Goal: Obtain resource: Download file/media

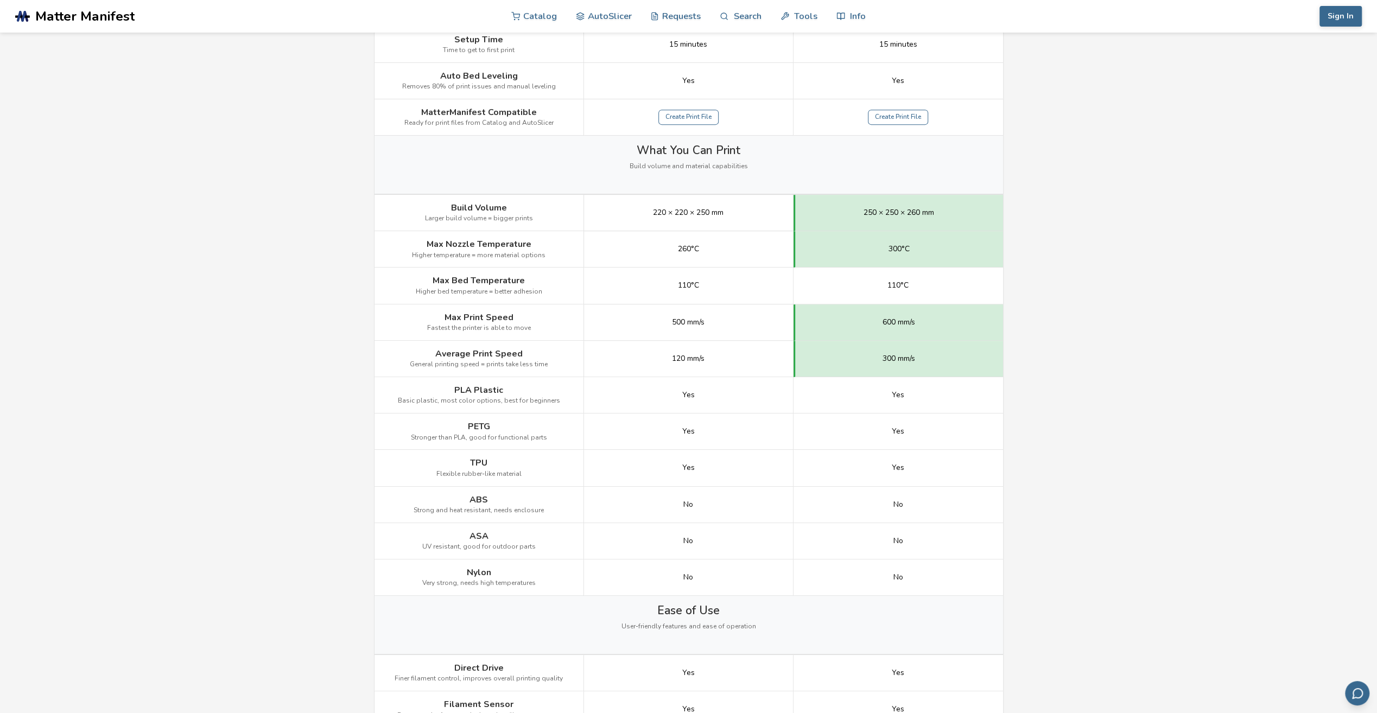
scroll to position [434, 0]
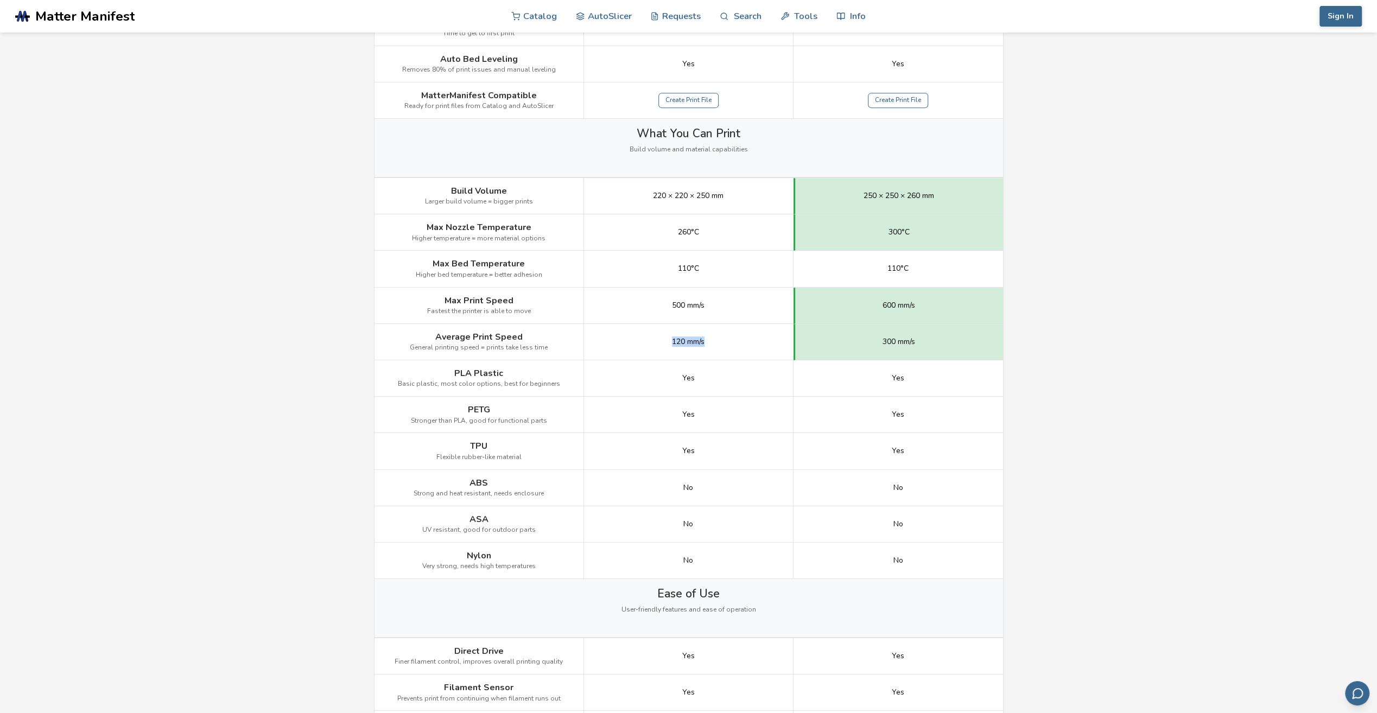
drag, startPoint x: 670, startPoint y: 340, endPoint x: 740, endPoint y: 336, distance: 70.7
click at [740, 336] on div "120 mm/s" at bounding box center [688, 342] width 209 height 36
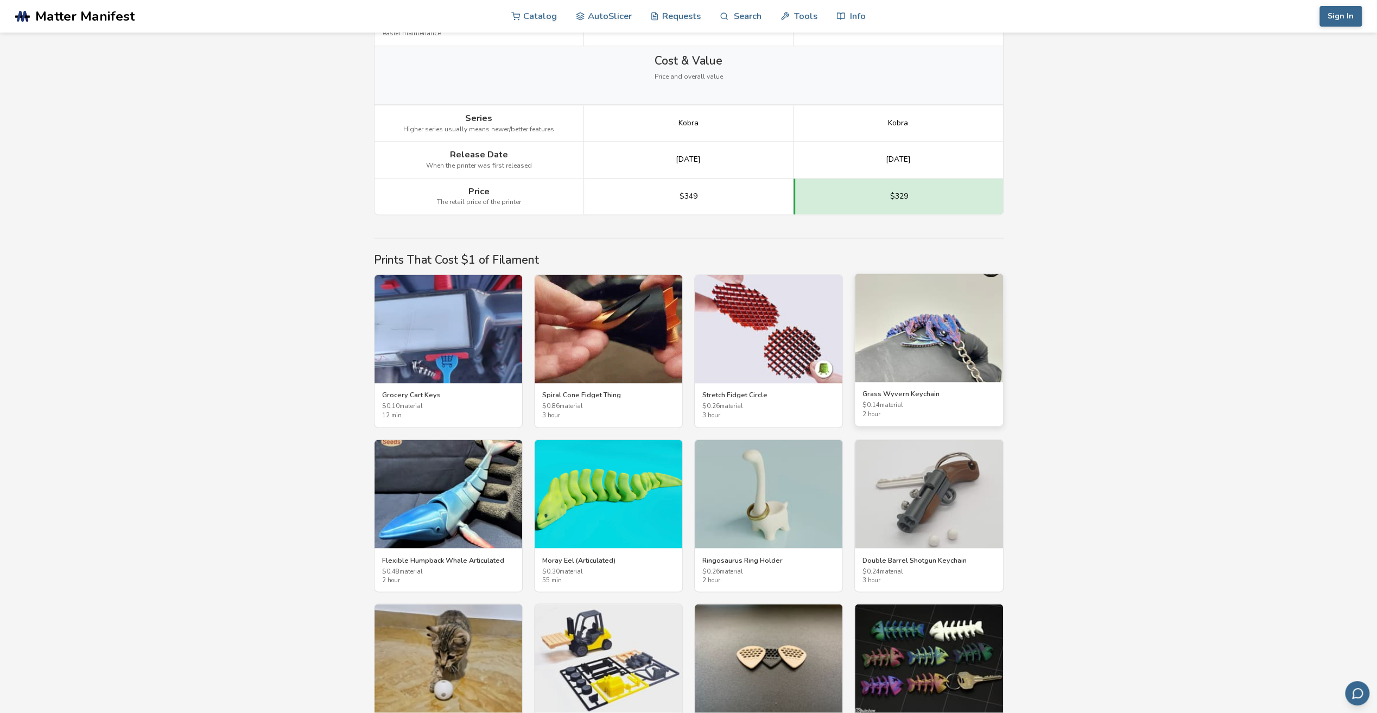
scroll to position [1628, 0]
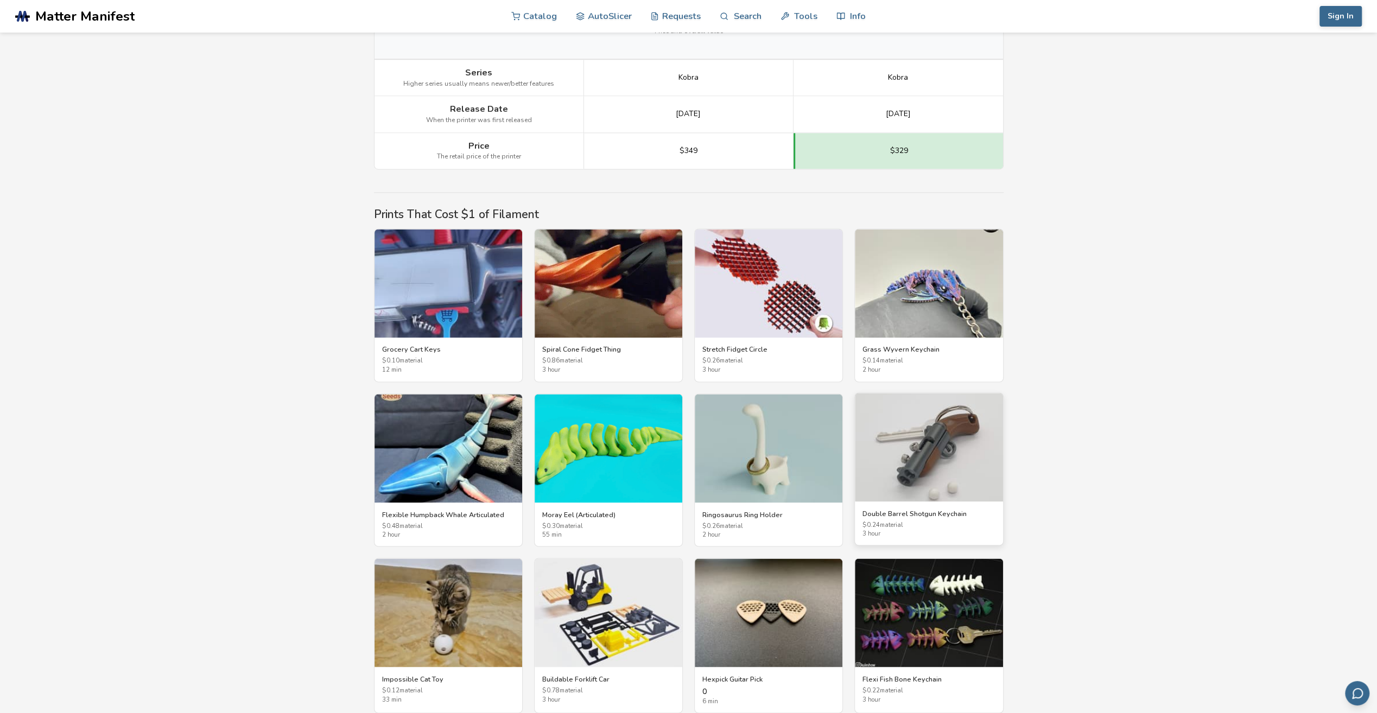
click at [940, 440] on img at bounding box center [929, 447] width 148 height 109
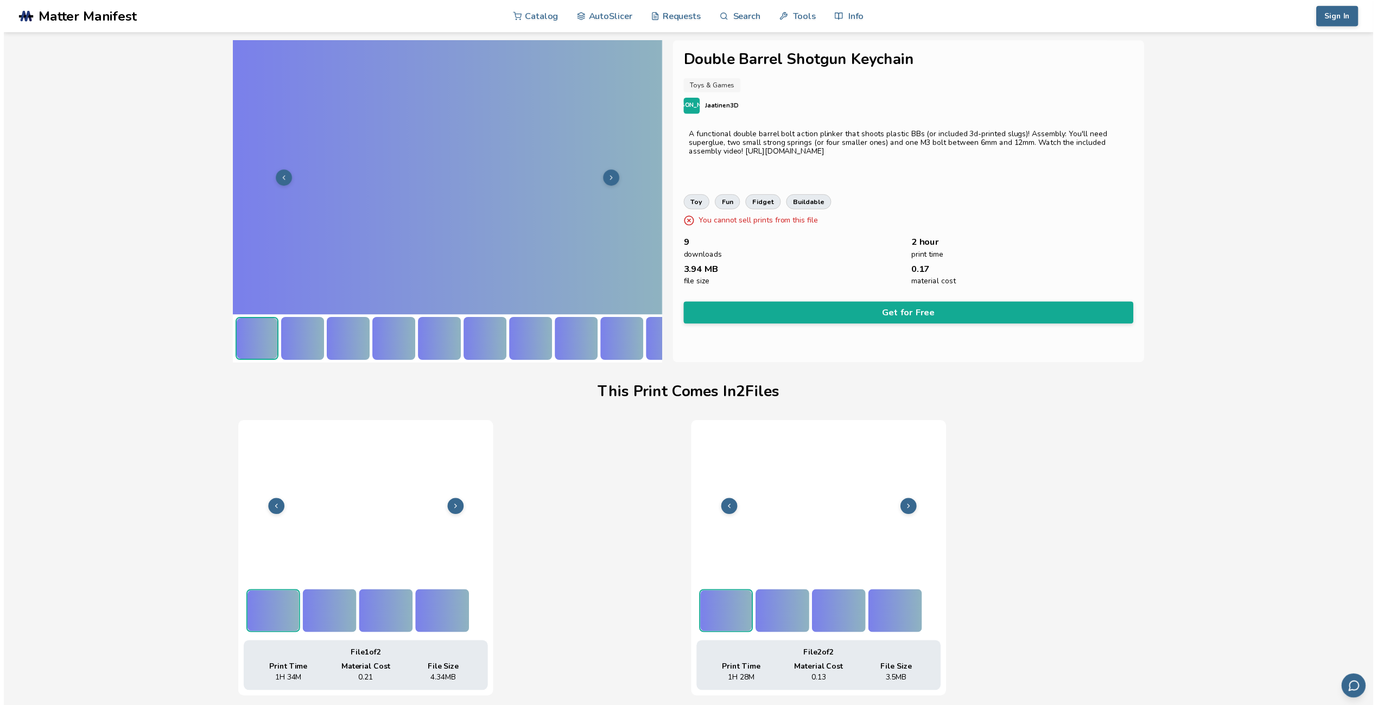
scroll to position [0, 4]
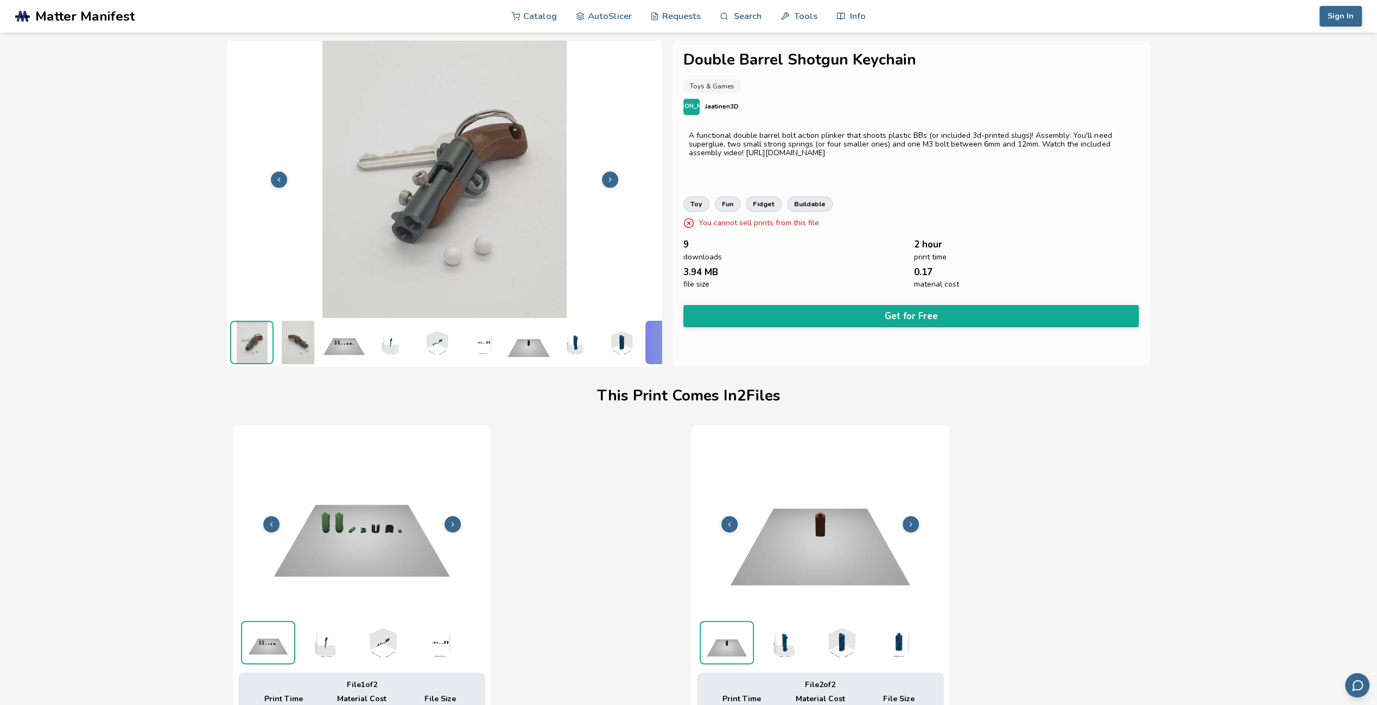
click at [609, 176] on icon at bounding box center [610, 180] width 8 height 8
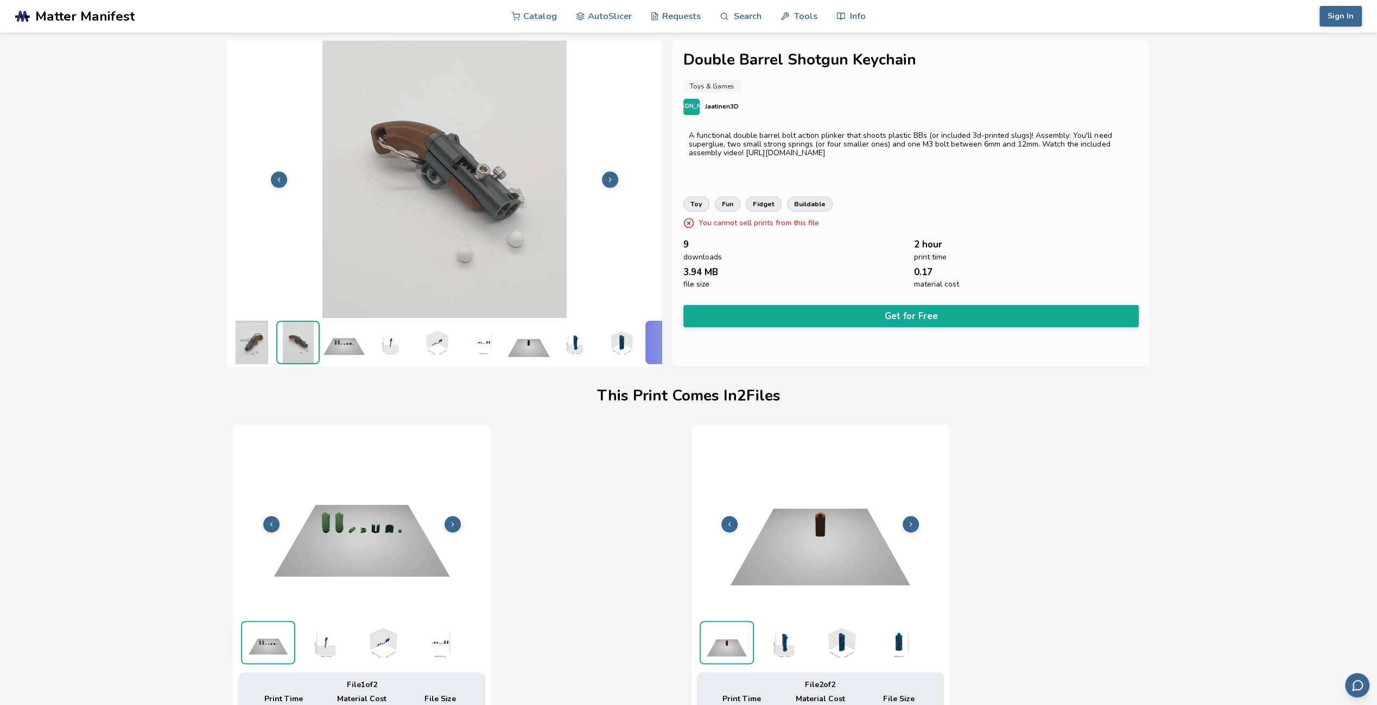
scroll to position [0, 0]
click at [609, 176] on icon at bounding box center [610, 180] width 8 height 8
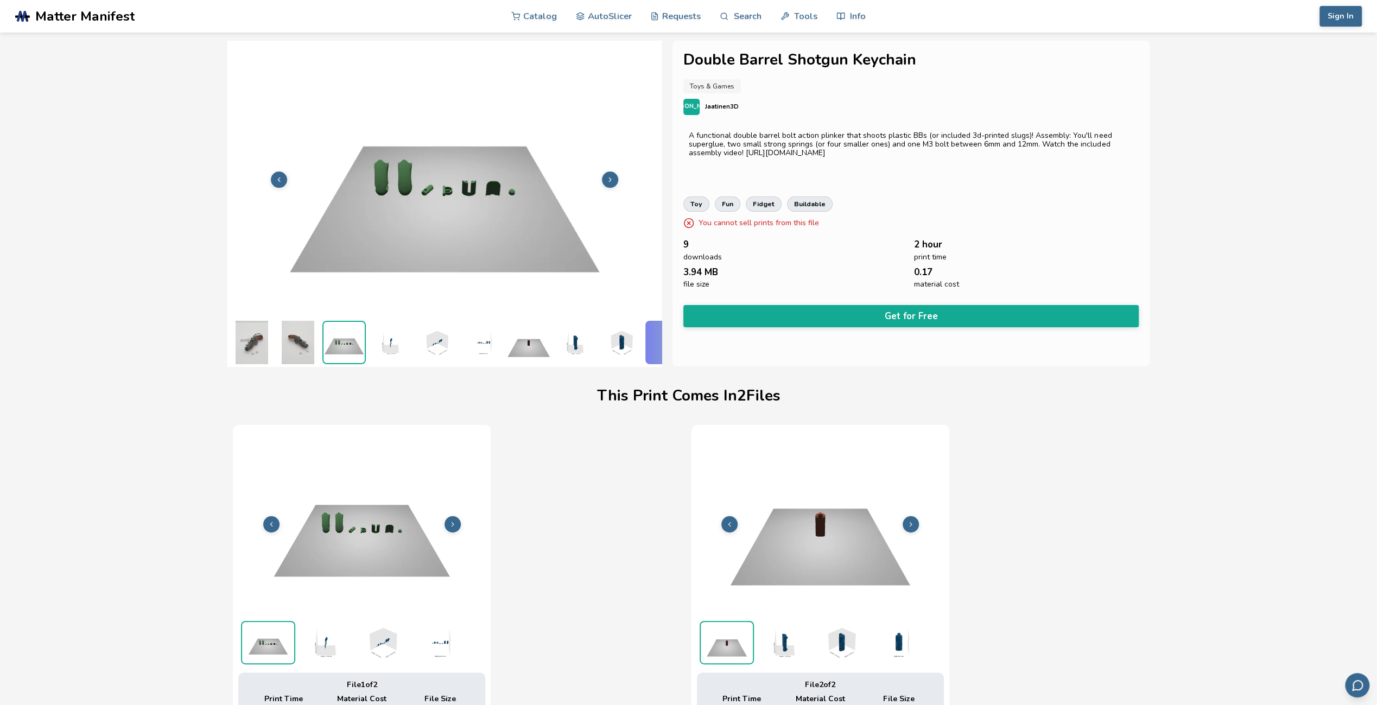
click at [609, 177] on icon at bounding box center [610, 180] width 8 height 8
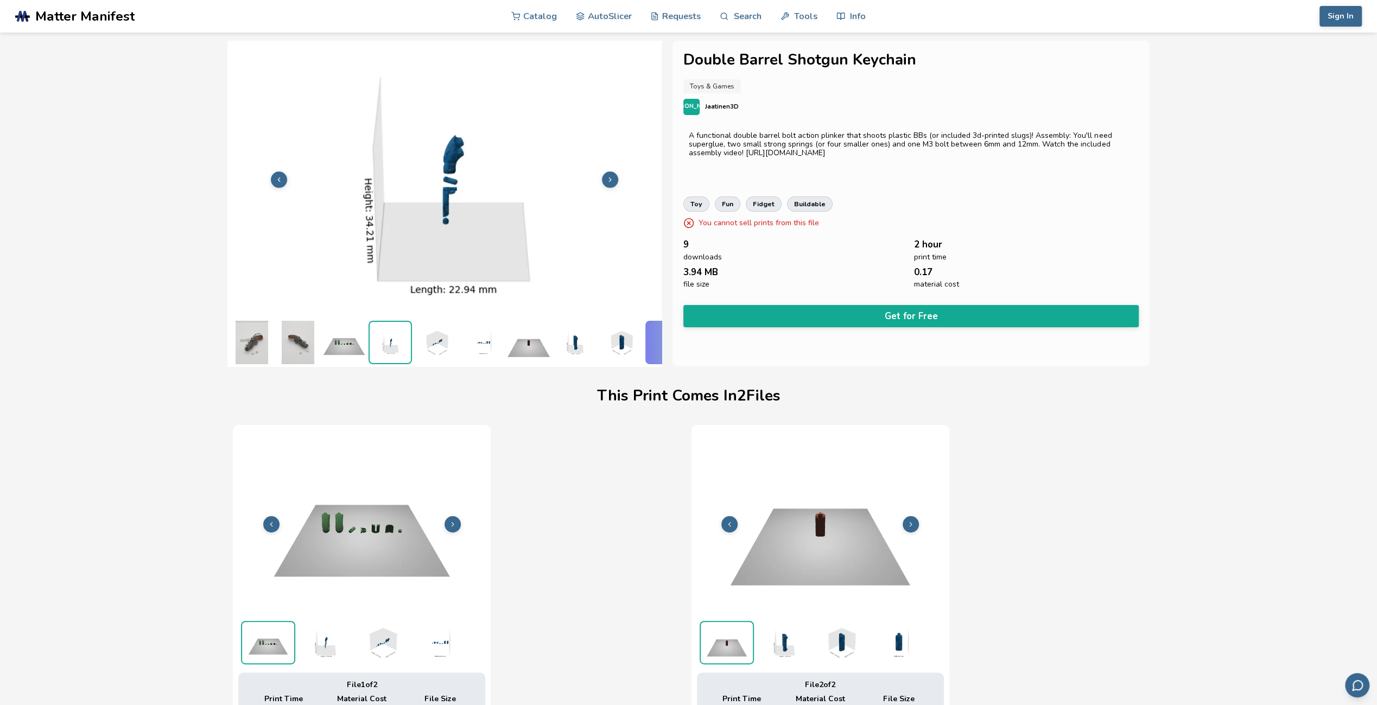
click at [610, 177] on icon at bounding box center [610, 180] width 8 height 8
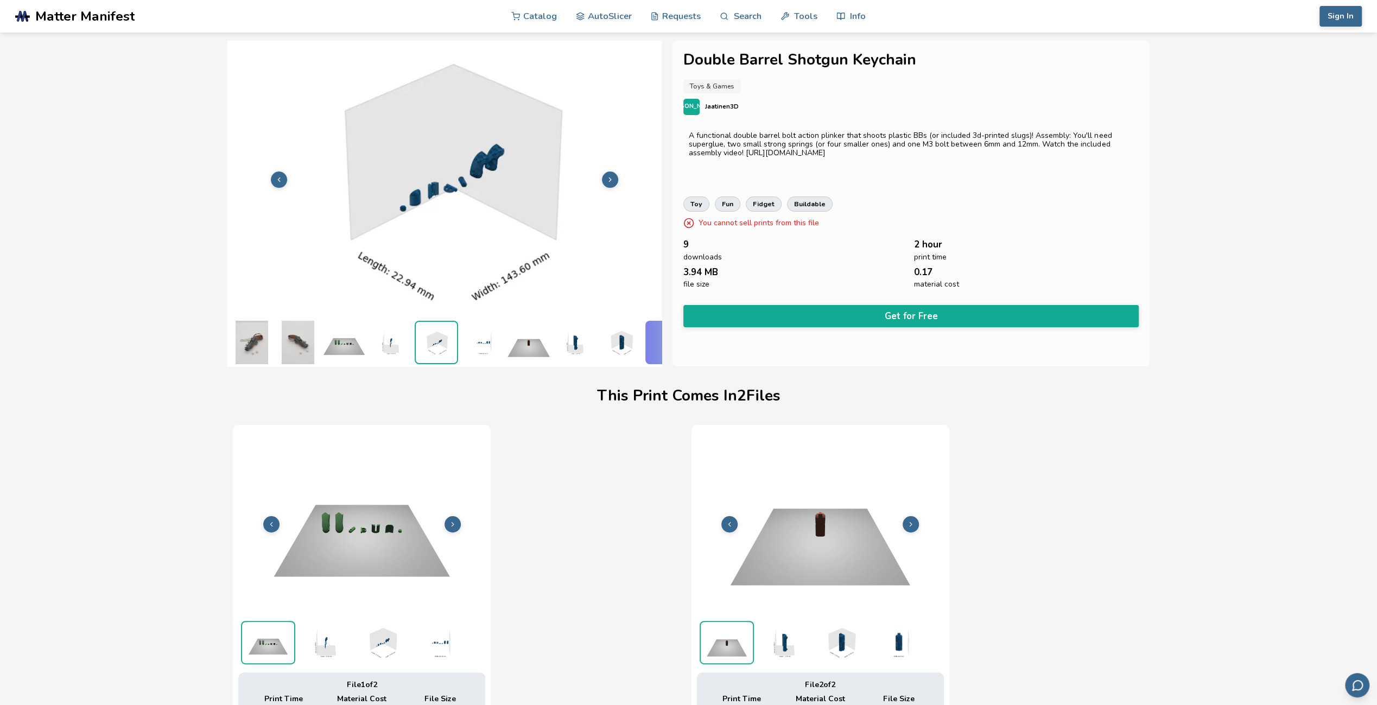
click at [610, 177] on icon at bounding box center [610, 180] width 8 height 8
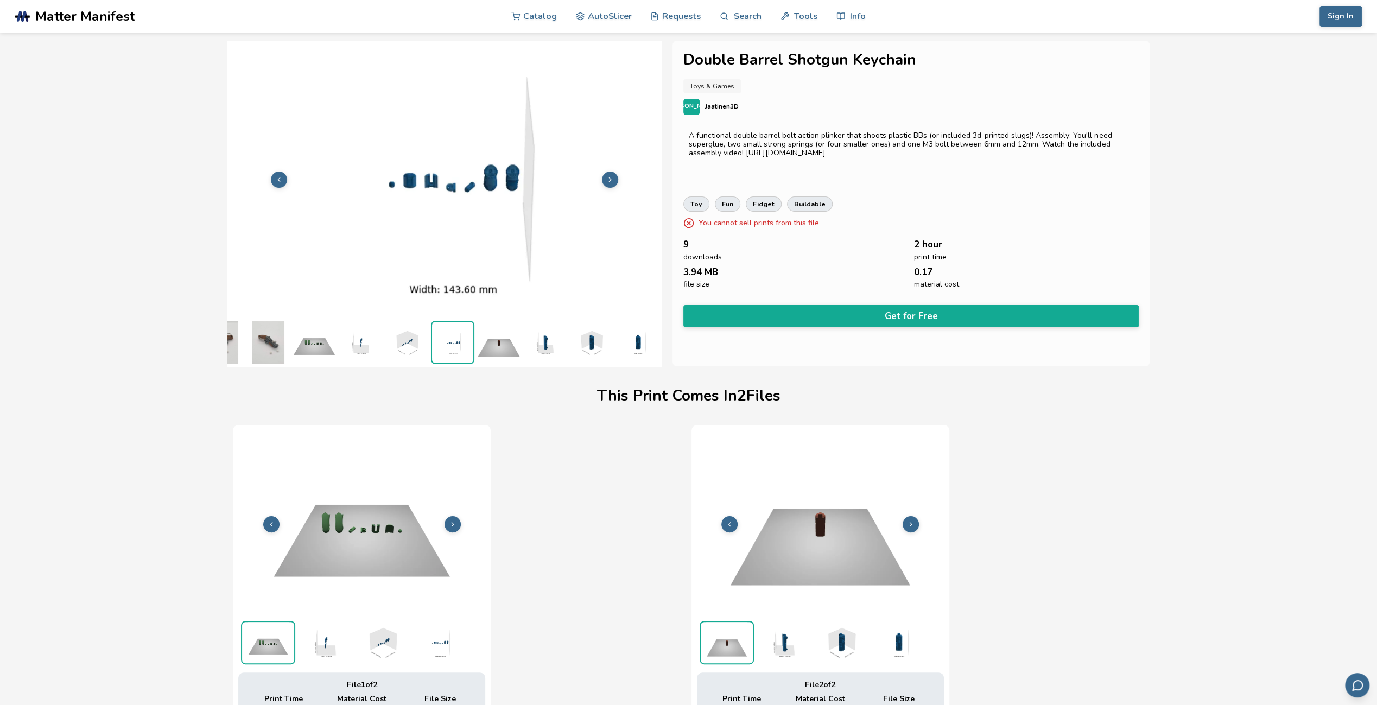
scroll to position [0, 38]
click at [611, 179] on icon at bounding box center [610, 180] width 8 height 8
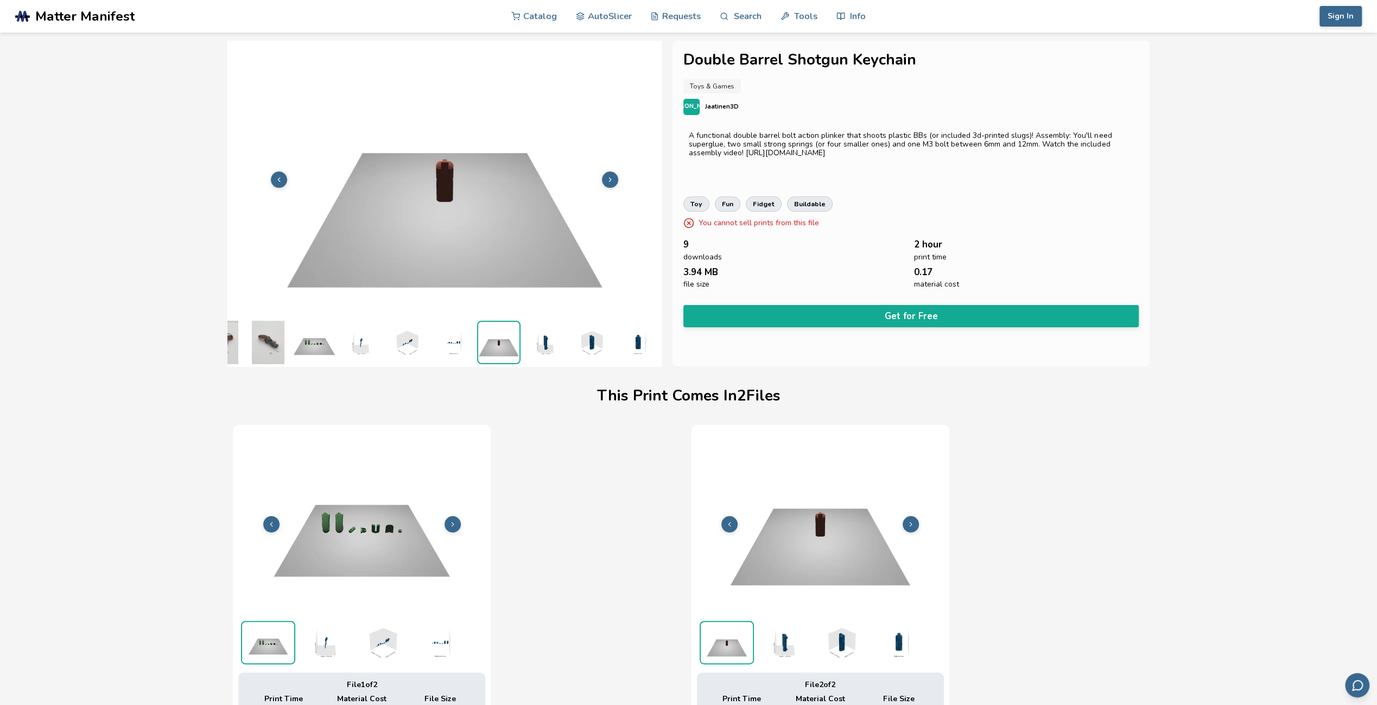
click at [613, 179] on icon at bounding box center [610, 180] width 8 height 8
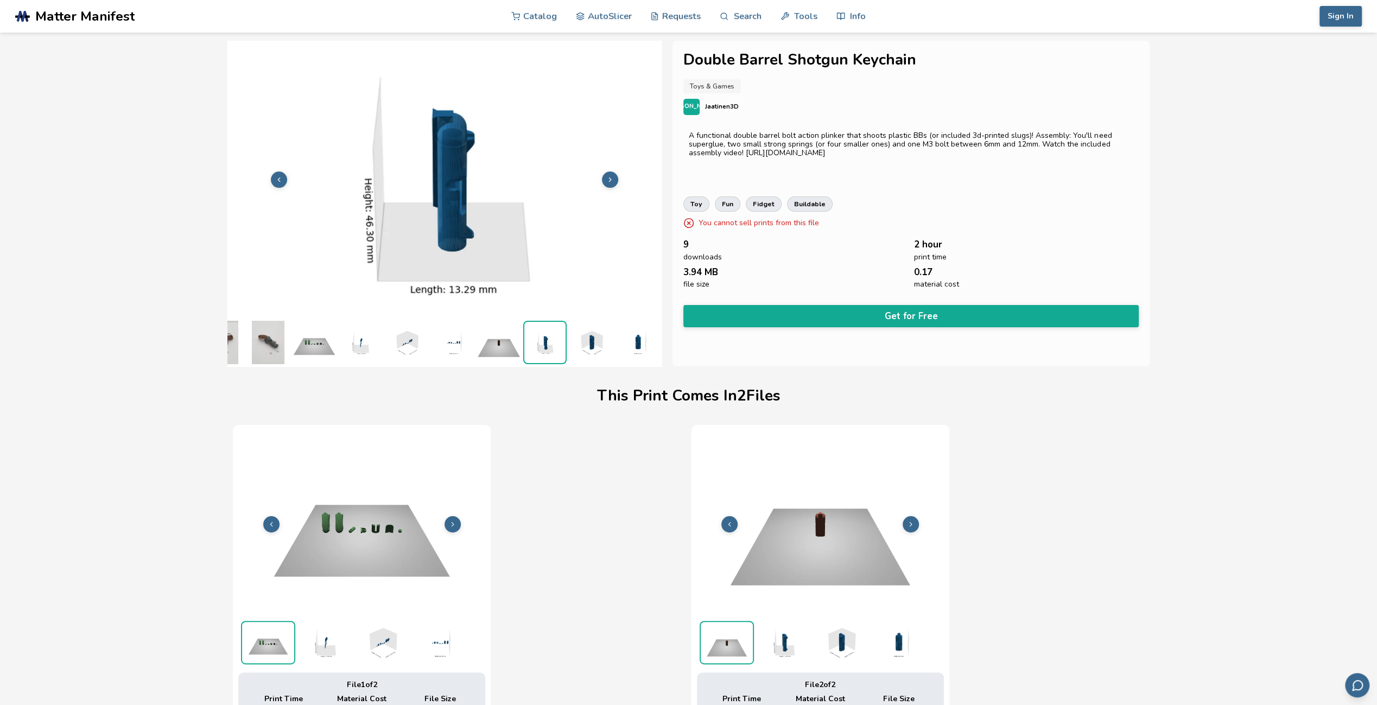
click at [613, 180] on button at bounding box center [610, 179] width 16 height 16
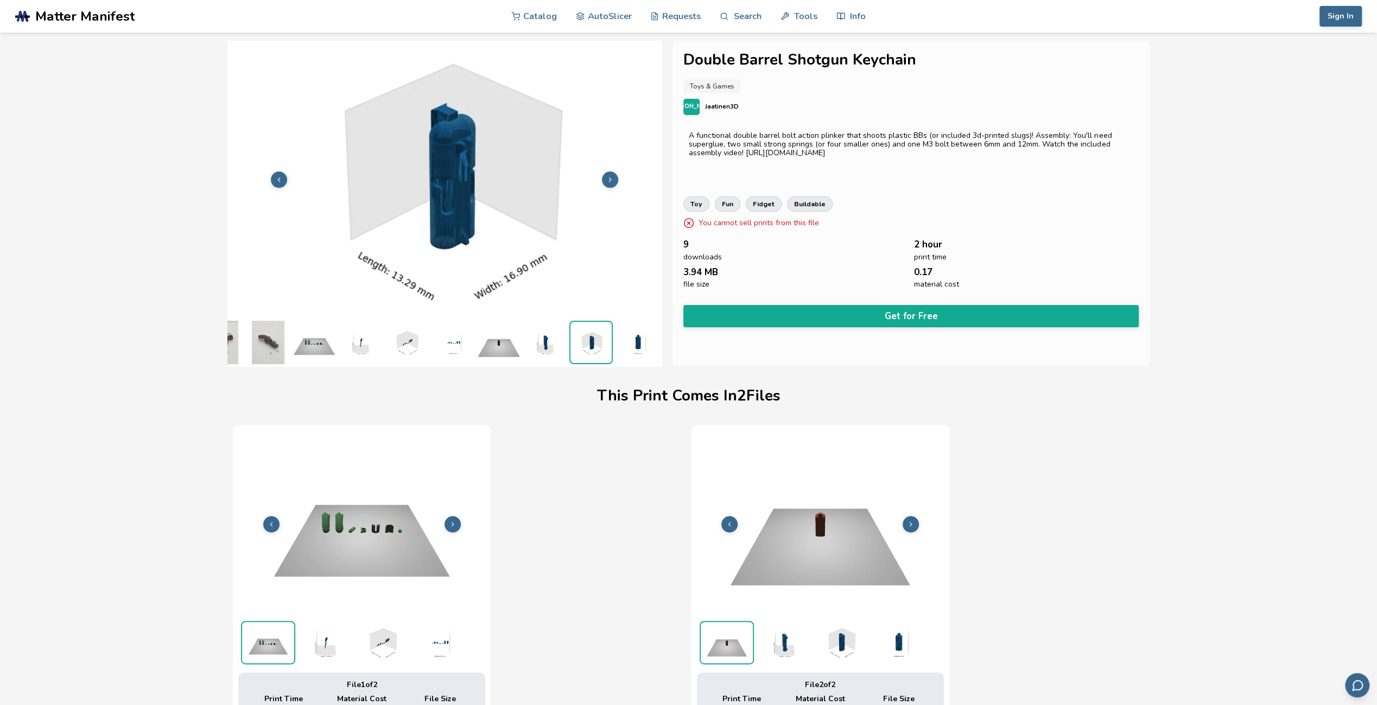
click at [613, 180] on button at bounding box center [610, 179] width 16 height 16
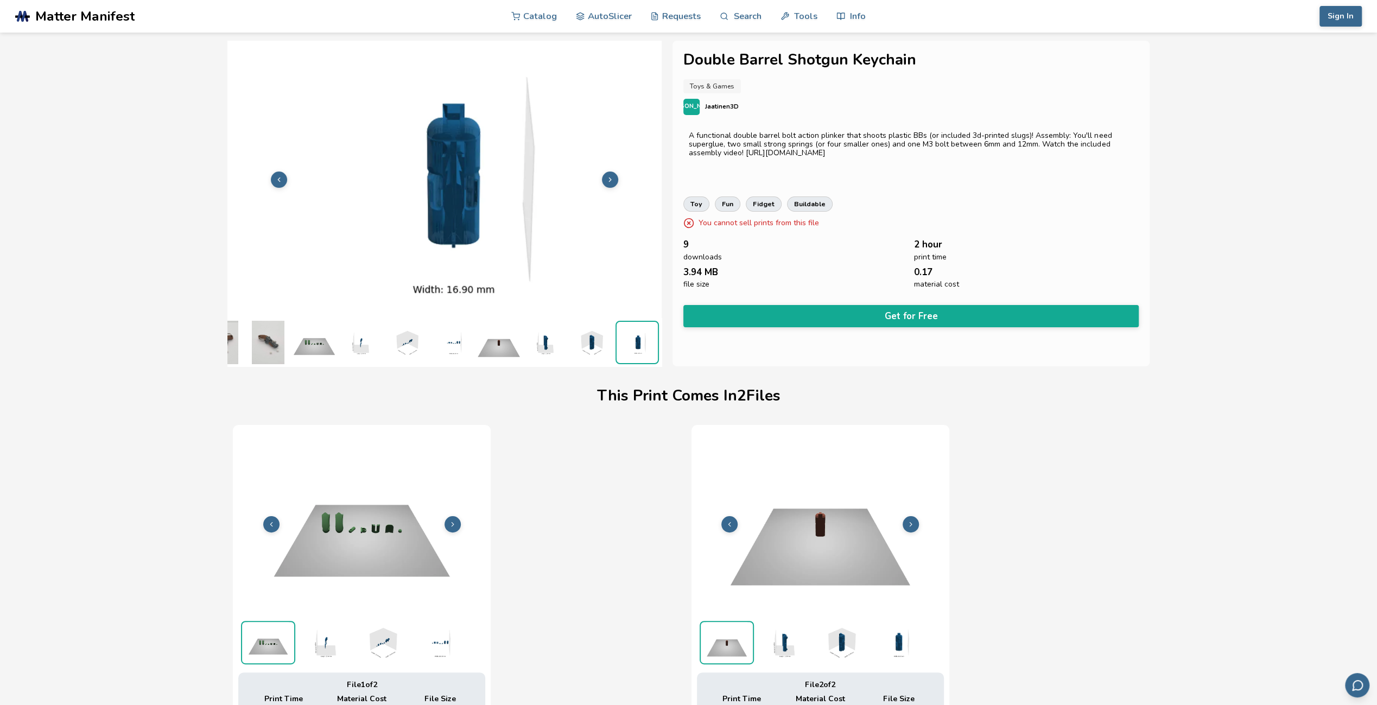
click at [613, 180] on button at bounding box center [610, 179] width 16 height 16
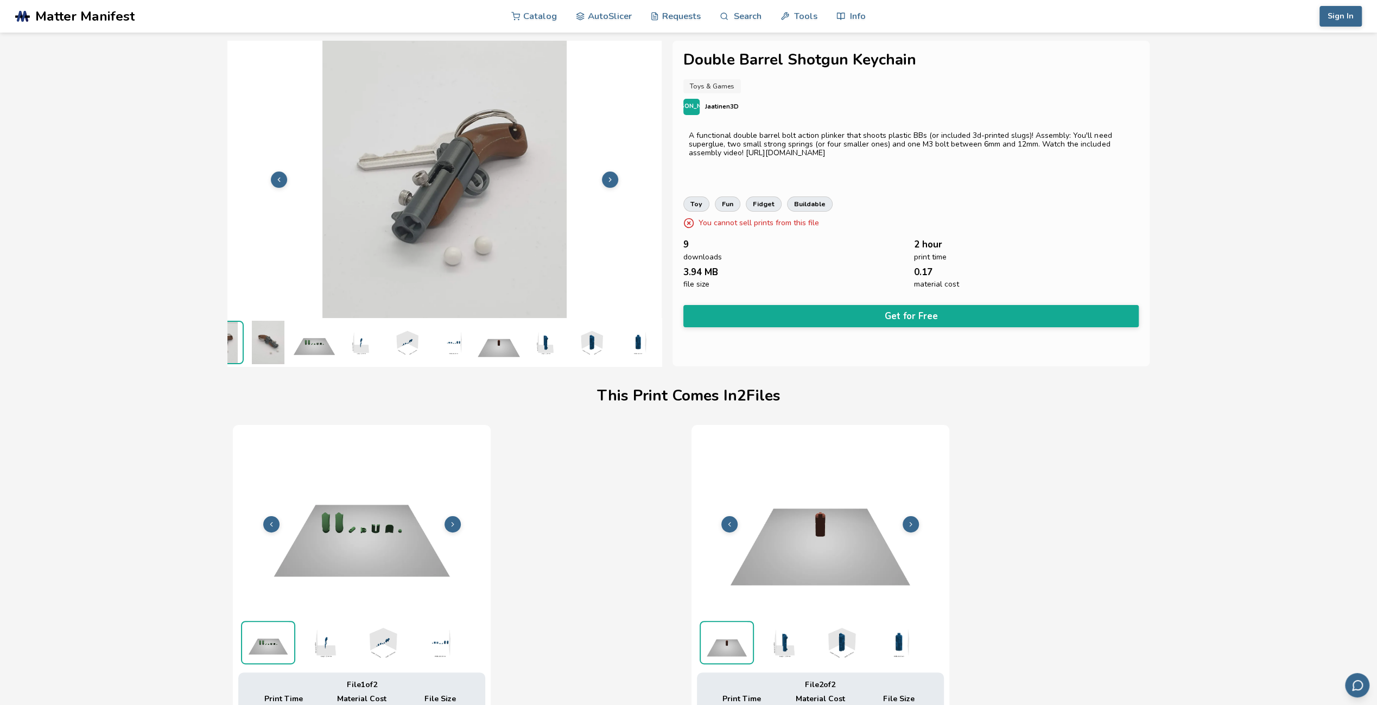
scroll to position [0, 0]
click at [614, 180] on button at bounding box center [610, 179] width 16 height 16
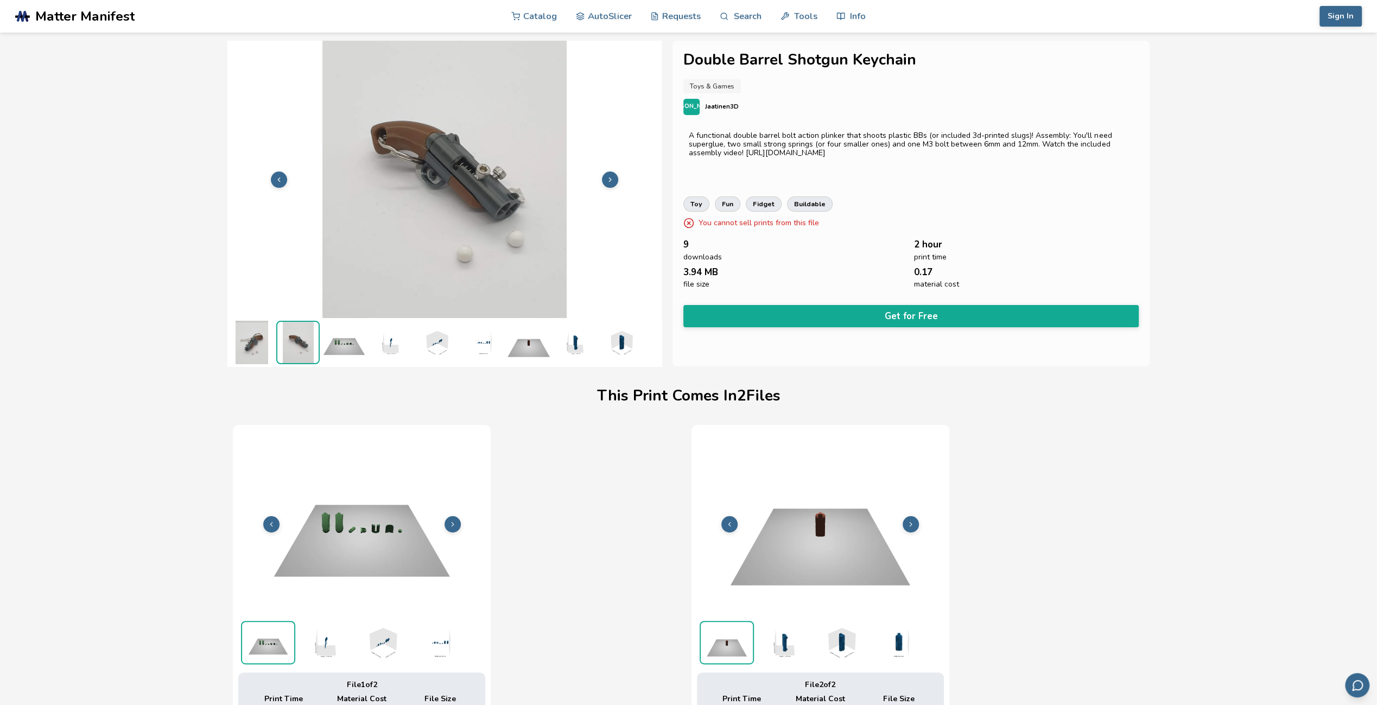
click at [279, 176] on icon at bounding box center [279, 180] width 8 height 8
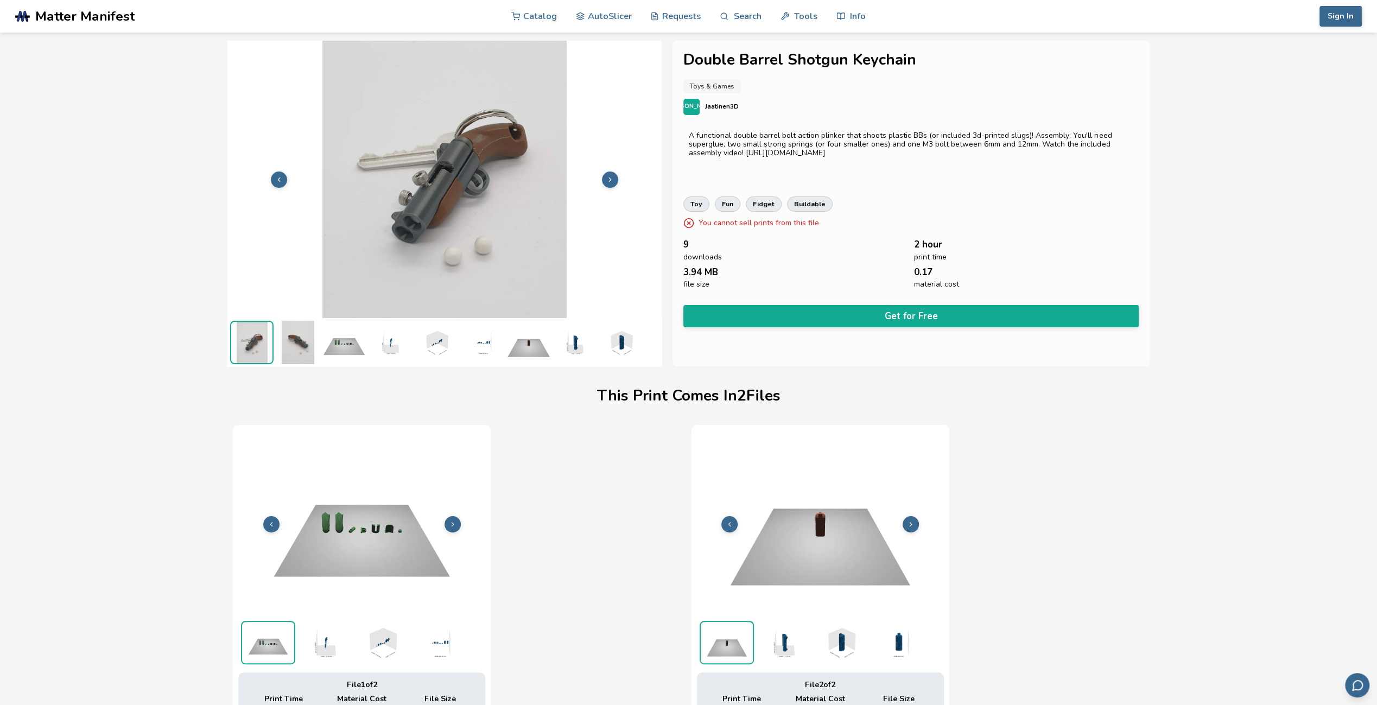
click at [438, 338] on img at bounding box center [436, 342] width 43 height 43
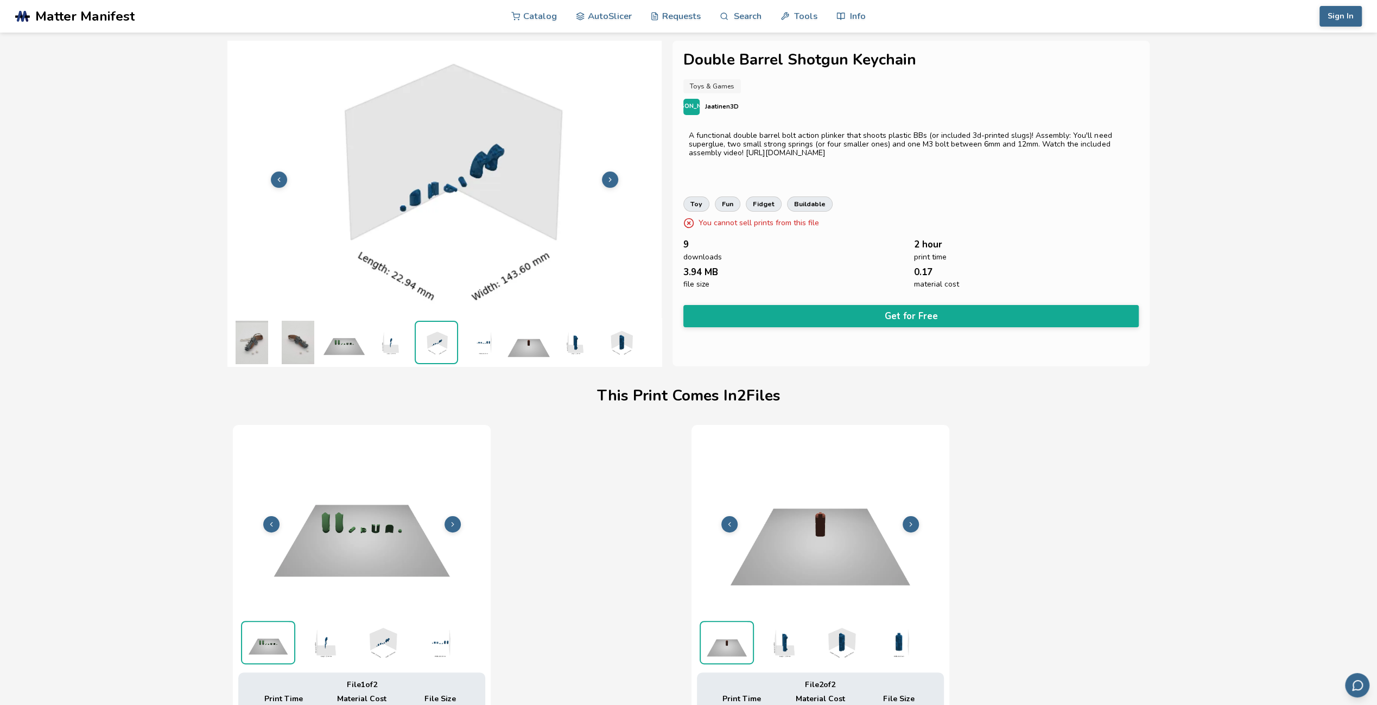
click at [609, 176] on icon at bounding box center [610, 180] width 8 height 8
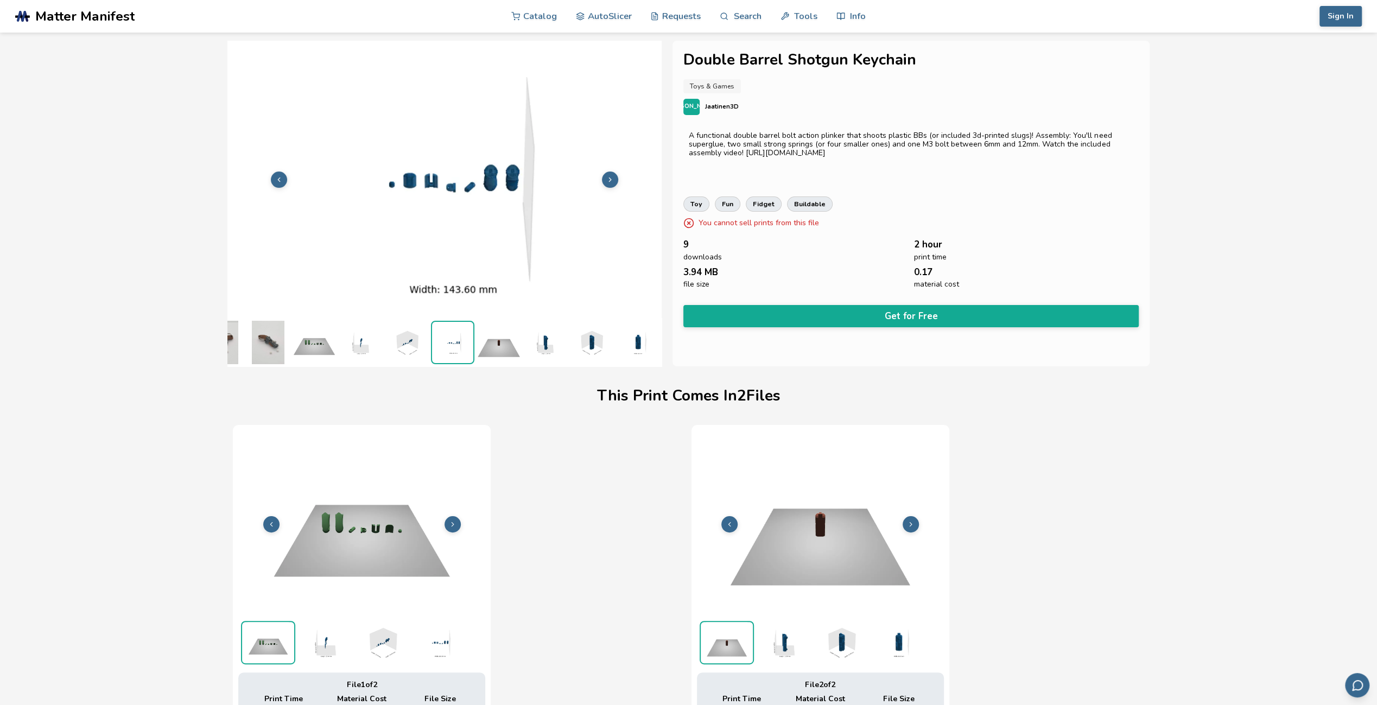
scroll to position [0, 38]
click at [609, 176] on icon at bounding box center [610, 180] width 8 height 8
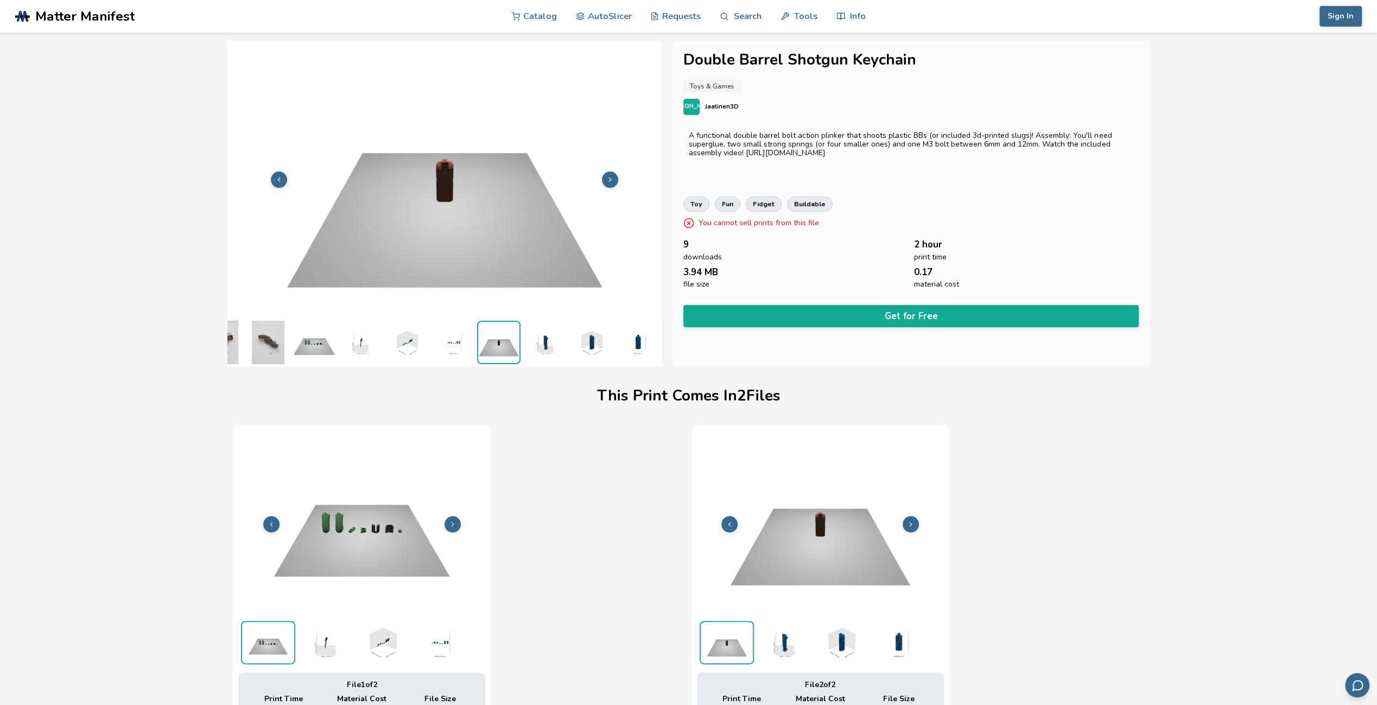
click at [609, 176] on icon at bounding box center [610, 180] width 8 height 8
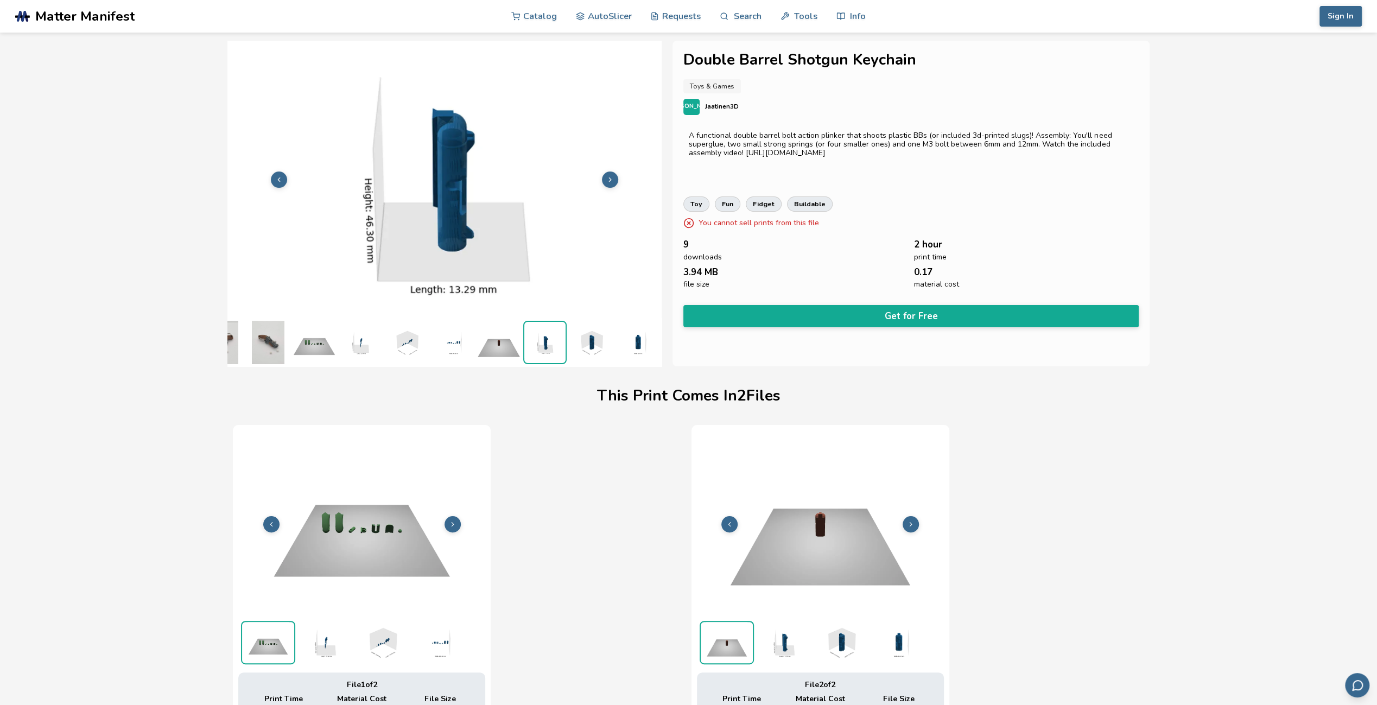
click at [614, 179] on button at bounding box center [610, 179] width 16 height 16
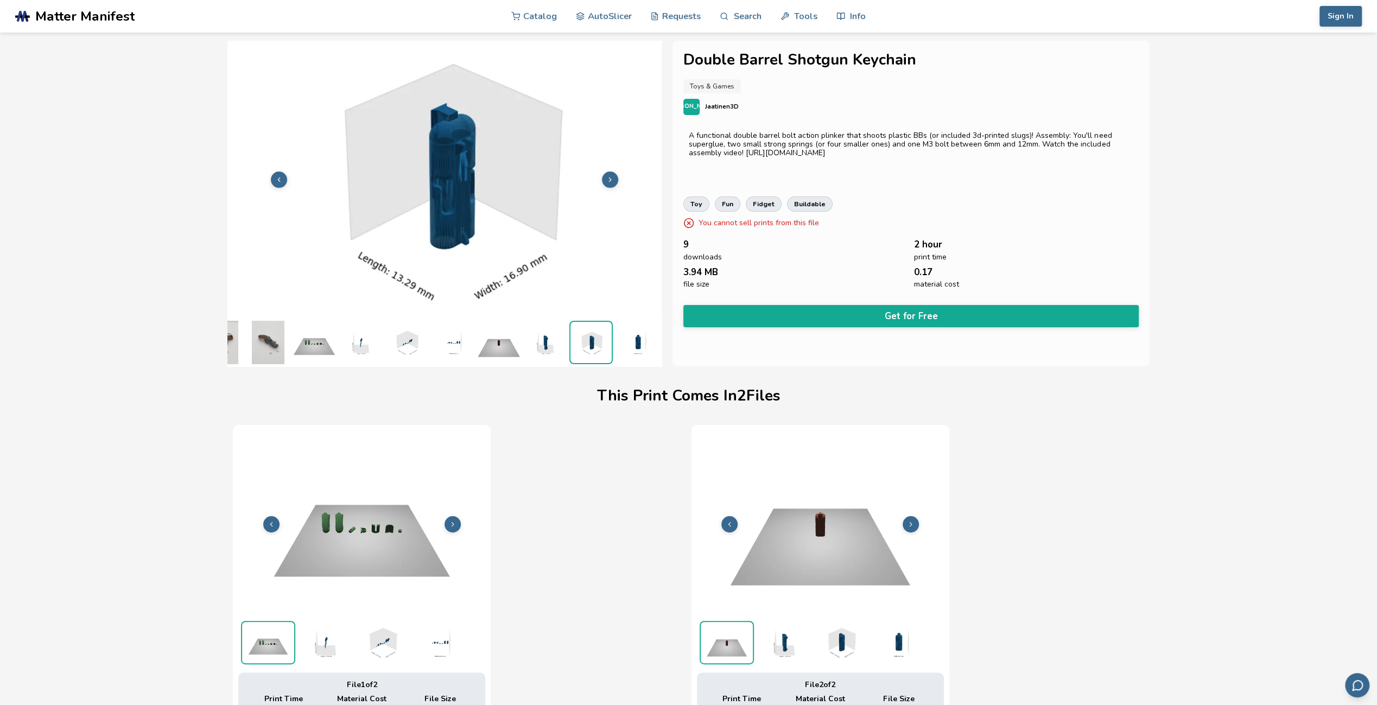
click at [614, 179] on button at bounding box center [610, 179] width 16 height 16
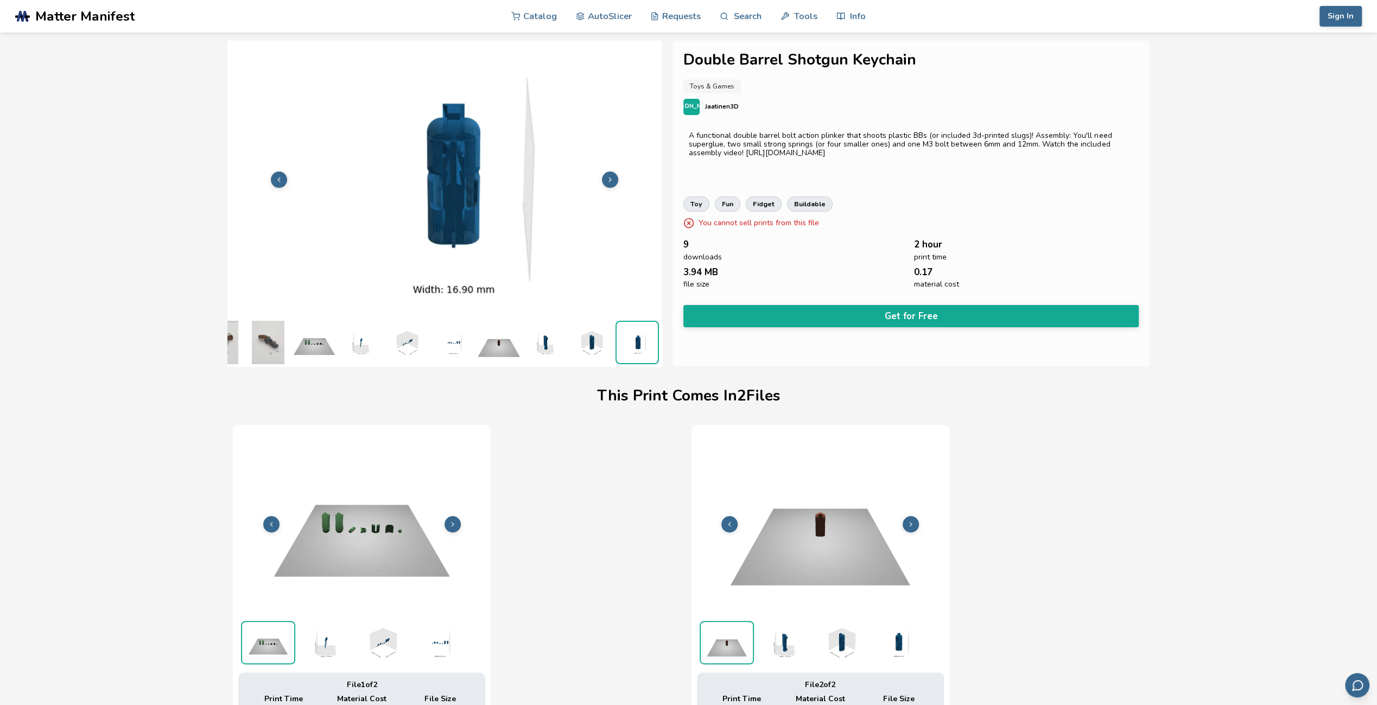
click at [614, 179] on button at bounding box center [610, 179] width 16 height 16
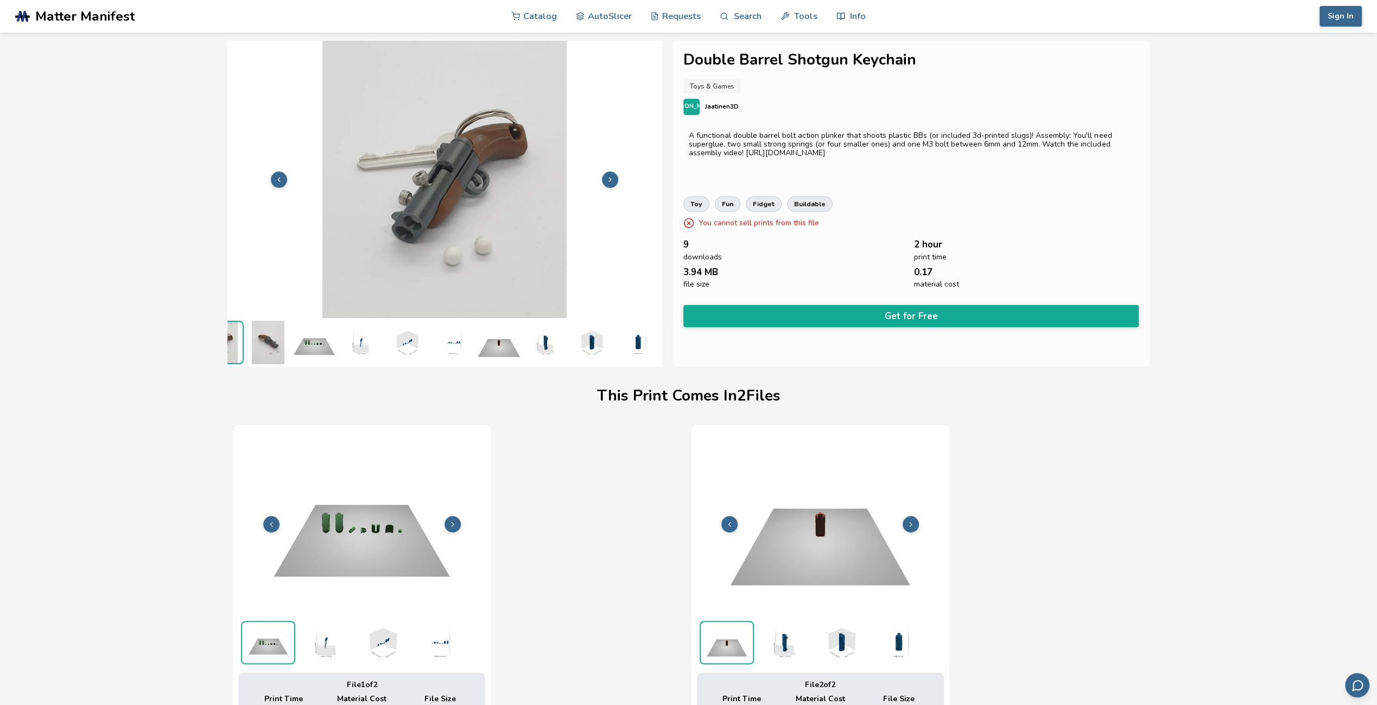
scroll to position [0, 0]
click at [613, 176] on icon at bounding box center [610, 180] width 8 height 8
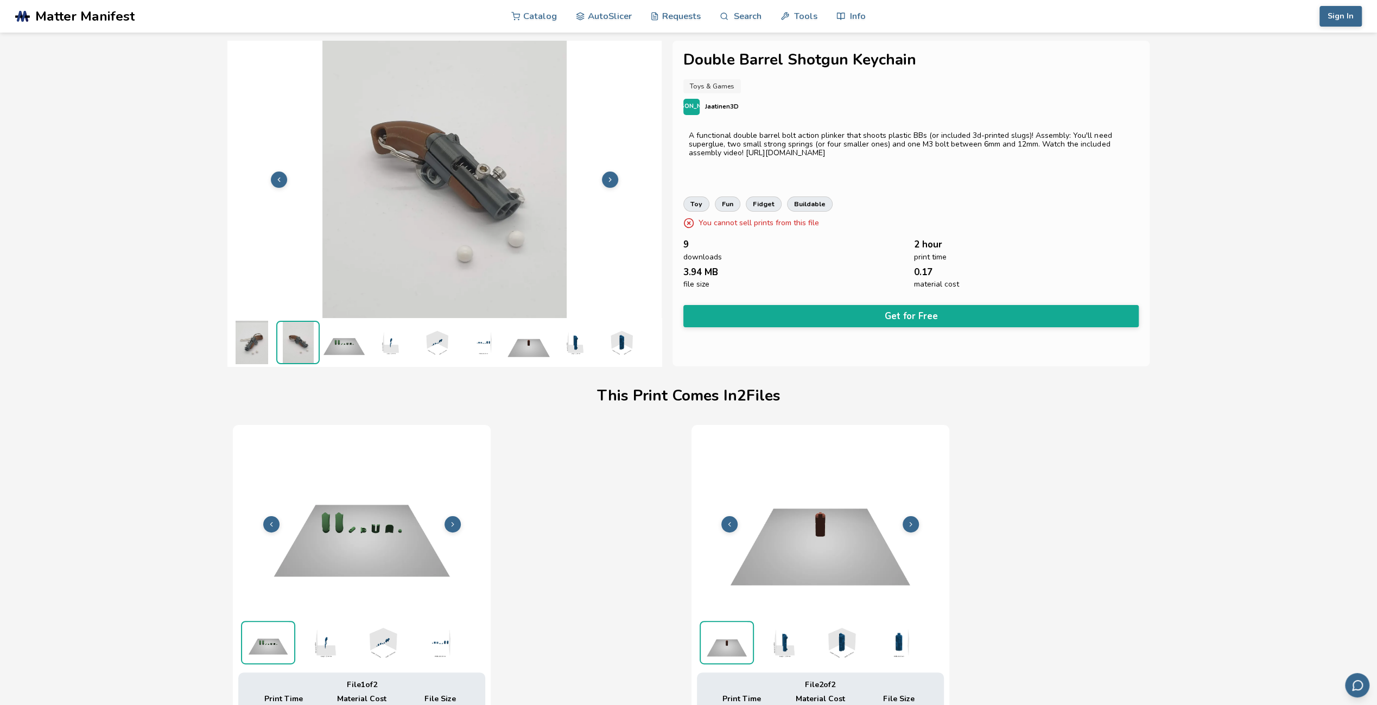
click at [613, 176] on icon at bounding box center [610, 180] width 8 height 8
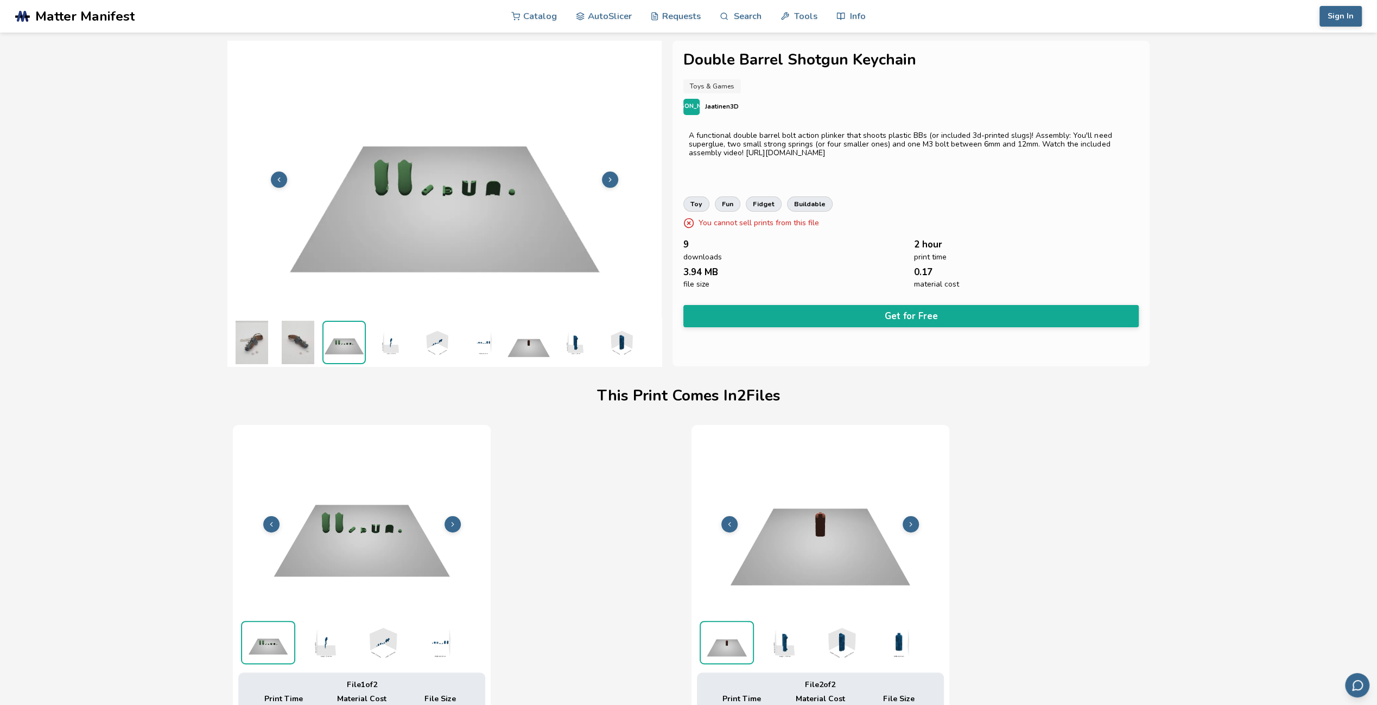
click at [613, 176] on icon at bounding box center [610, 180] width 8 height 8
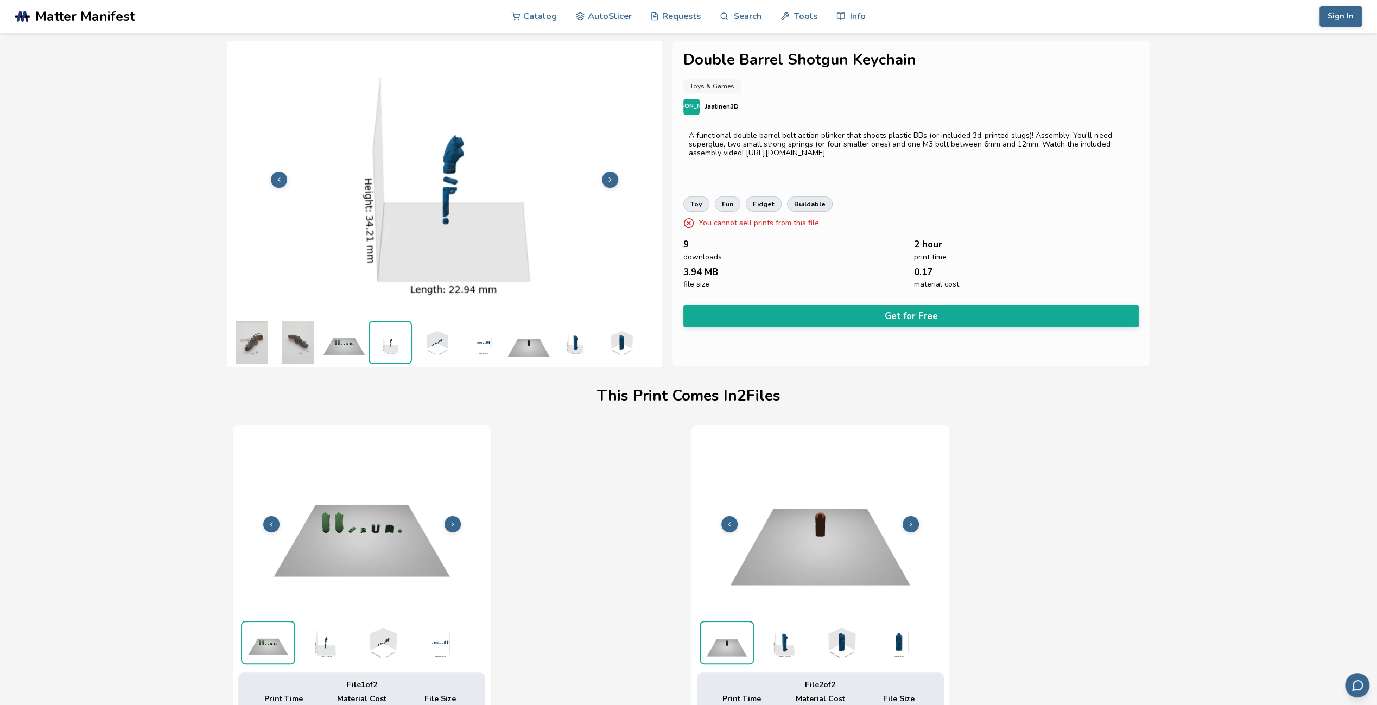
click at [613, 176] on icon at bounding box center [610, 180] width 8 height 8
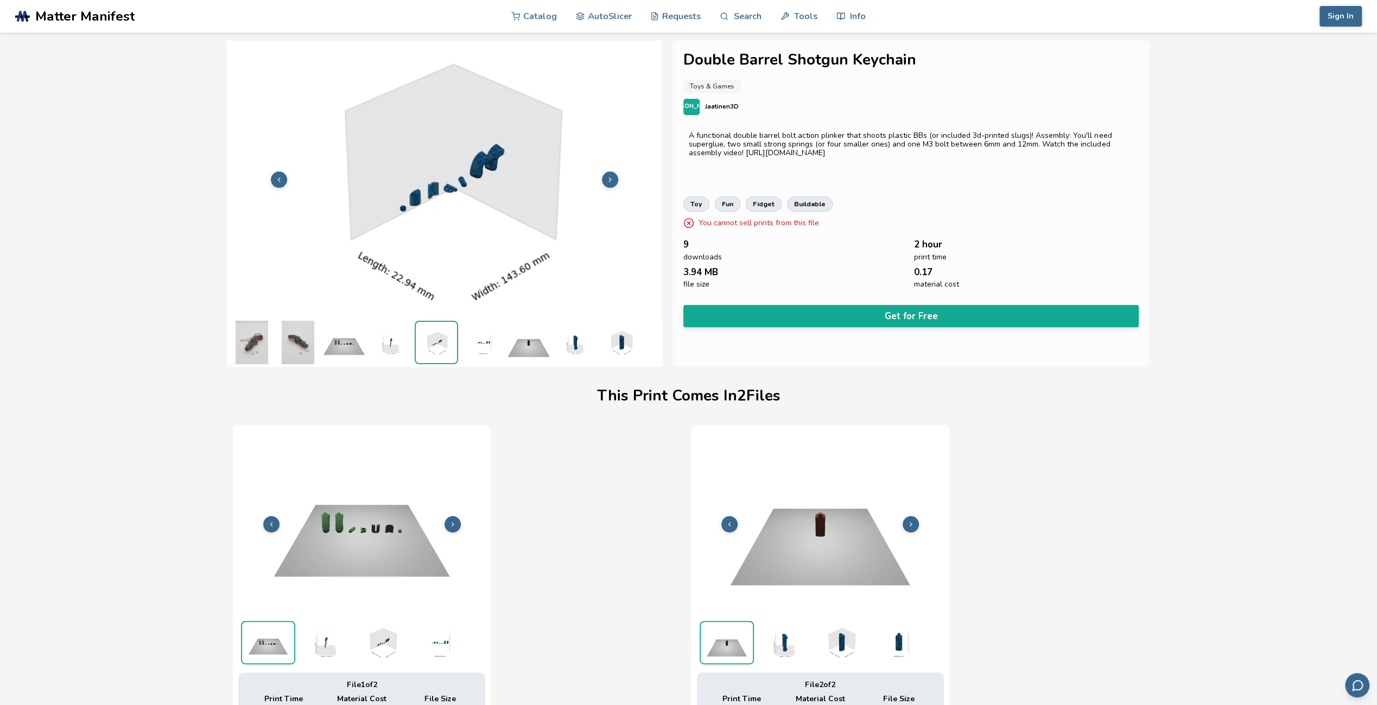
click at [613, 176] on icon at bounding box center [610, 180] width 8 height 8
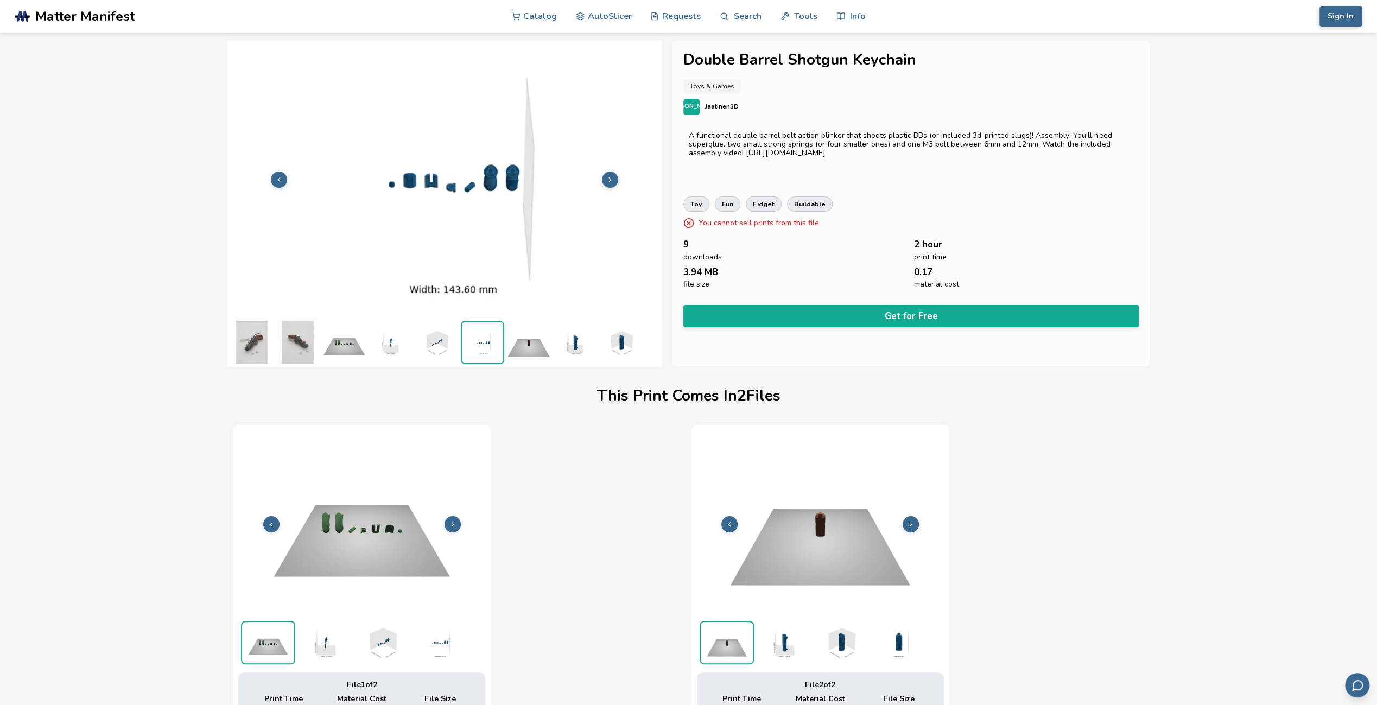
scroll to position [0, 38]
click at [613, 176] on icon at bounding box center [610, 180] width 8 height 8
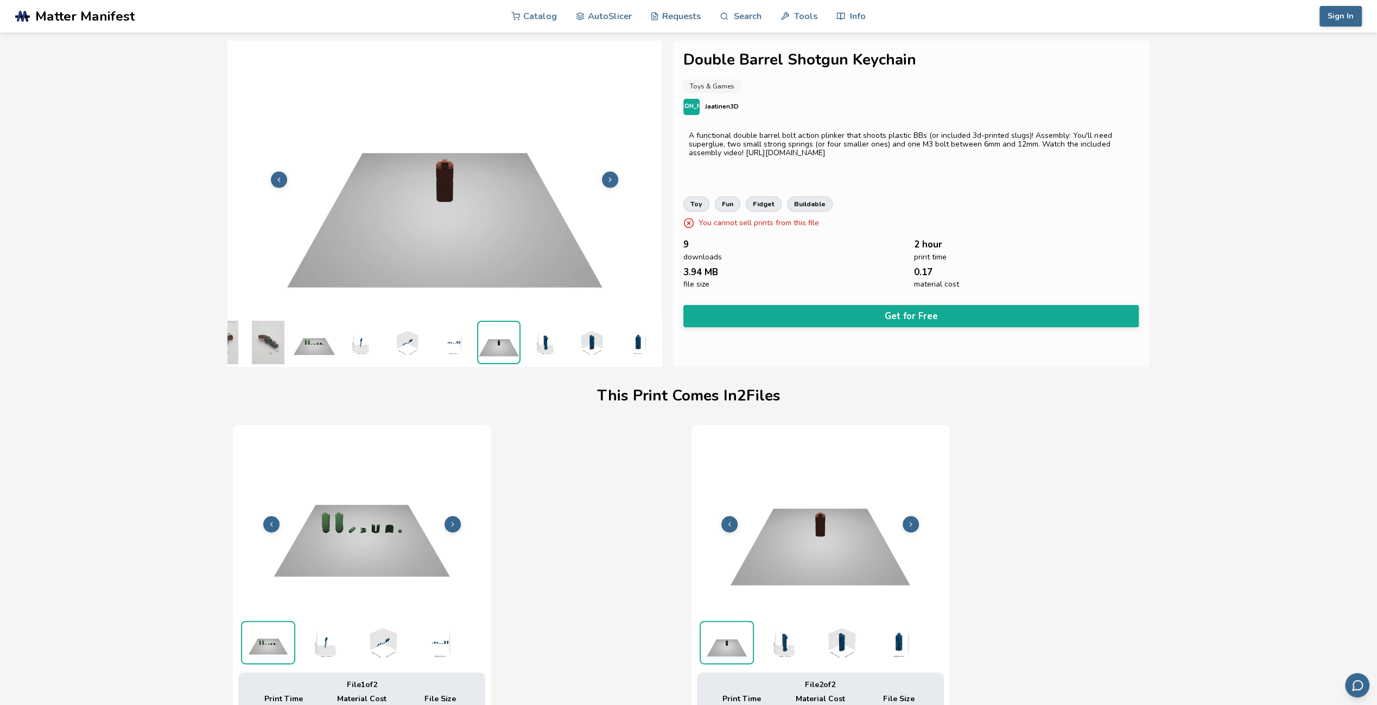
click at [613, 176] on icon at bounding box center [610, 180] width 8 height 8
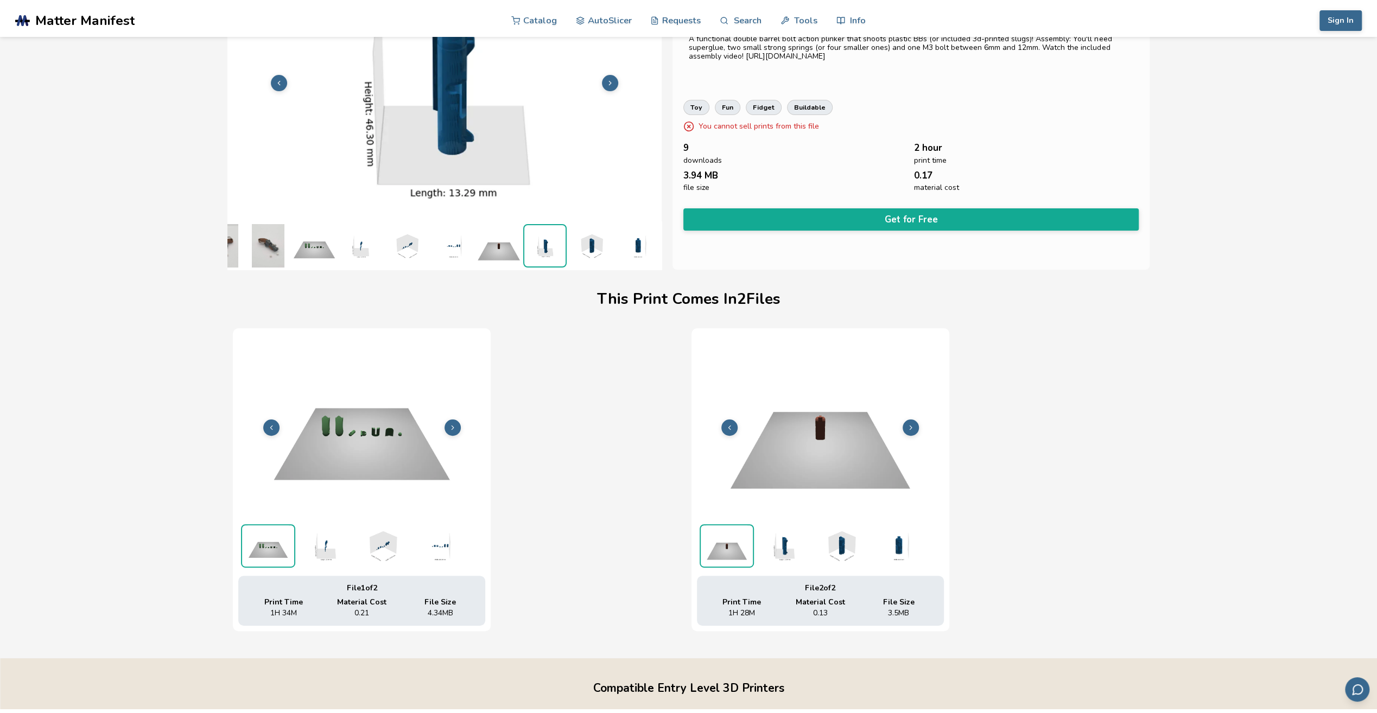
scroll to position [0, 0]
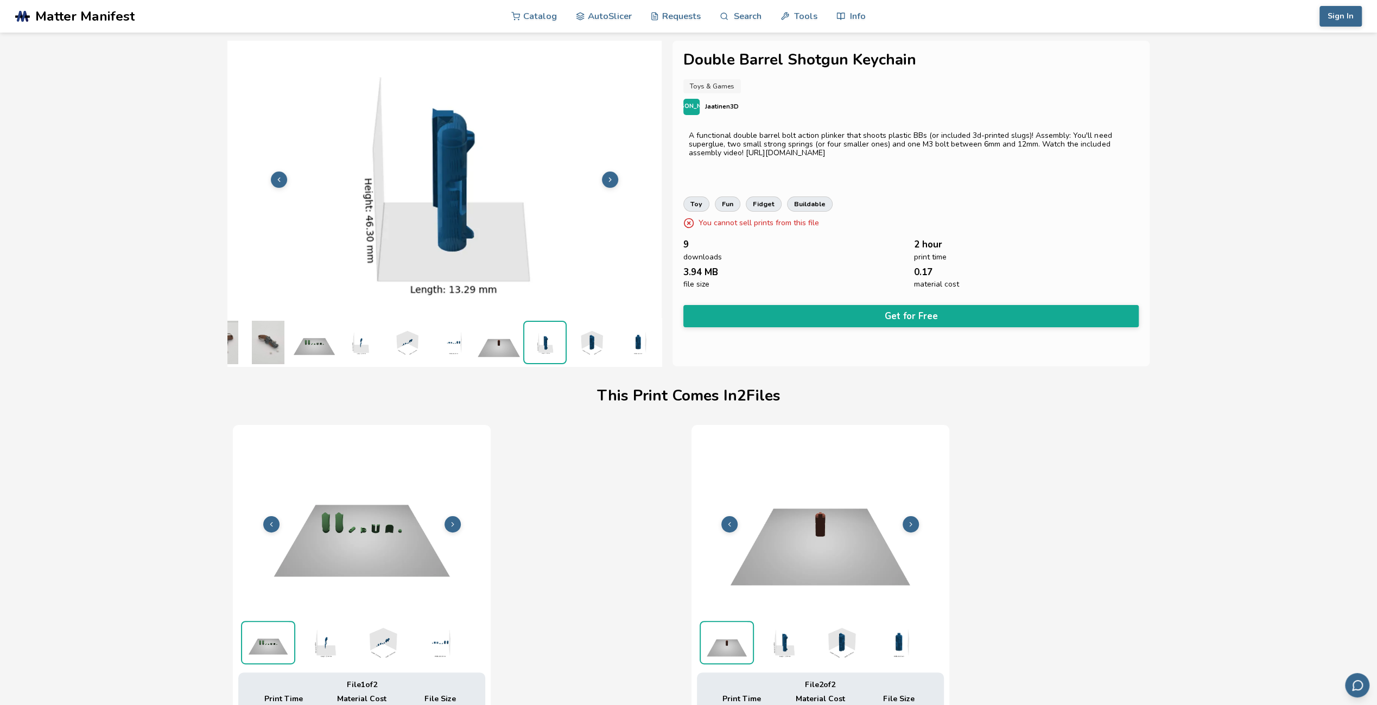
drag, startPoint x: 910, startPoint y: 317, endPoint x: 921, endPoint y: 318, distance: 10.9
click at [910, 317] on button "Get for Free" at bounding box center [910, 316] width 455 height 22
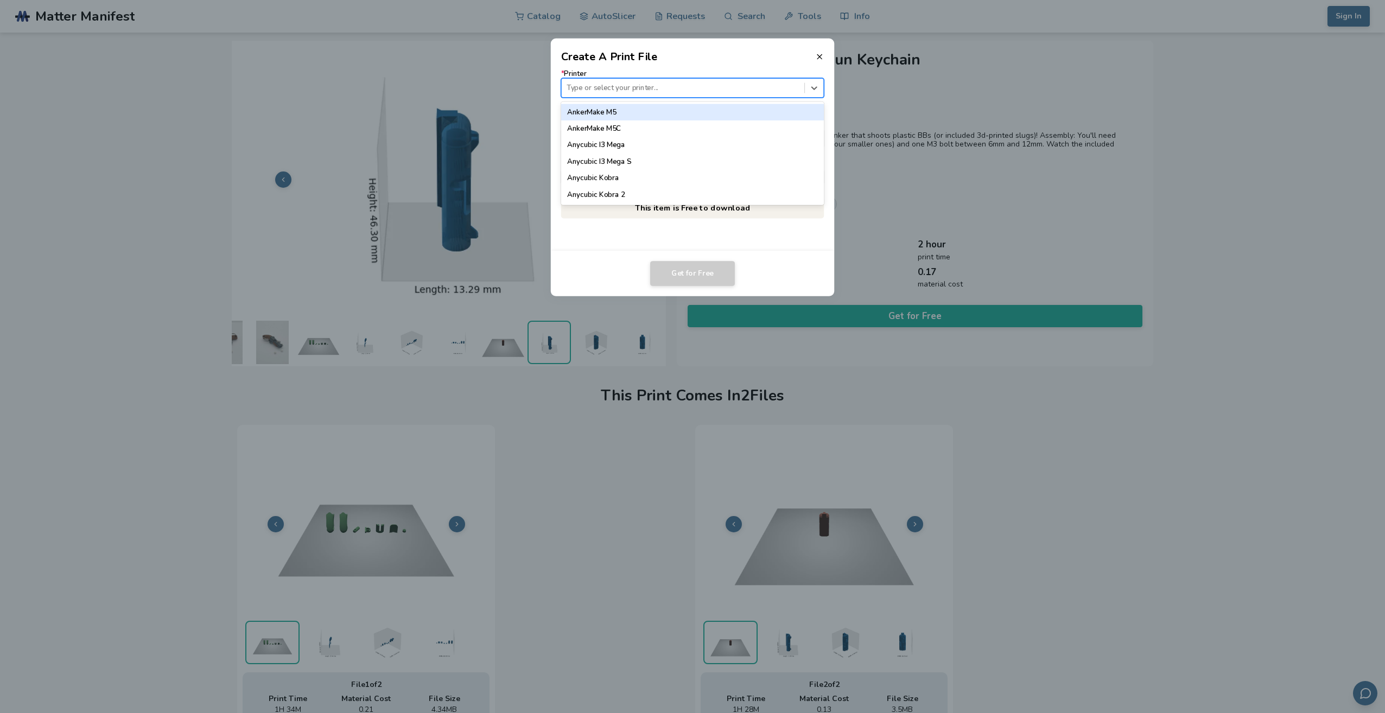
click at [659, 80] on div "Type or select your printer..." at bounding box center [692, 88] width 263 height 20
click at [624, 189] on div "Anycubic Kobra 2" at bounding box center [692, 195] width 263 height 16
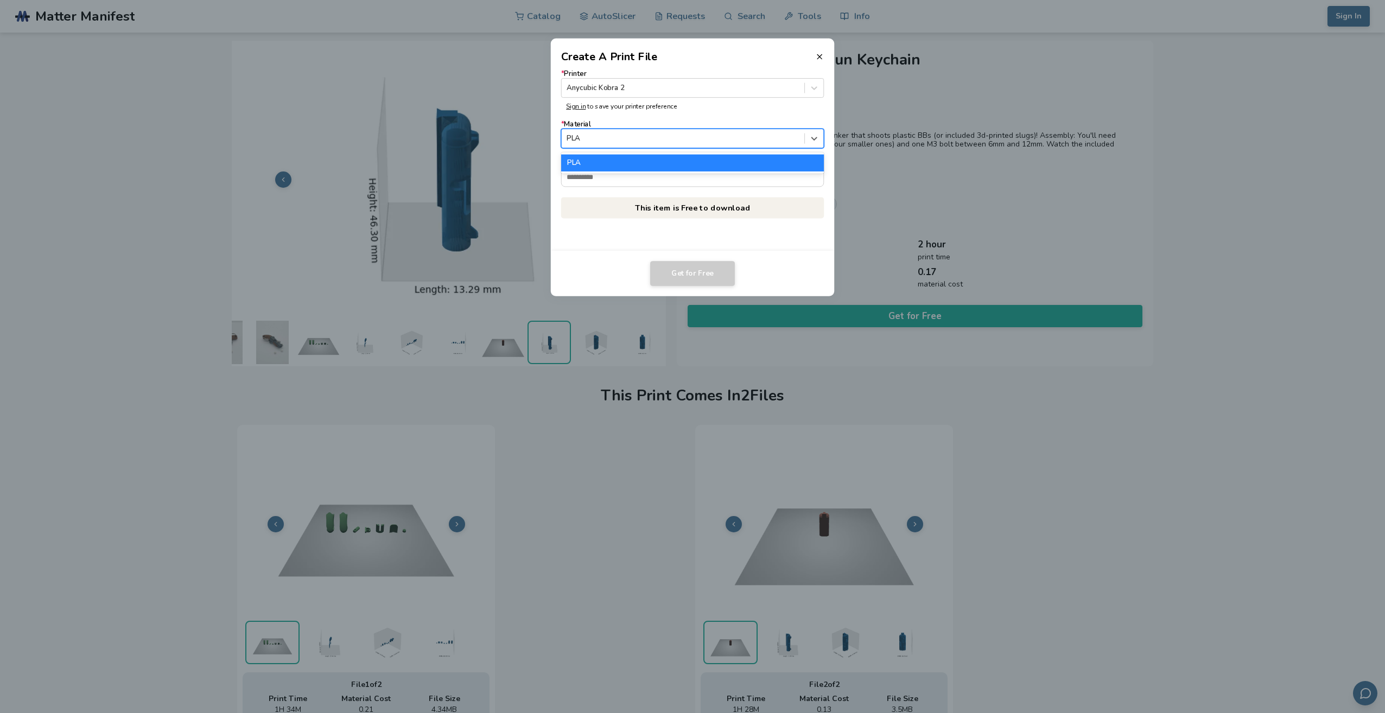
click at [631, 130] on div "PLA" at bounding box center [692, 139] width 263 height 20
click at [641, 139] on div at bounding box center [682, 138] width 232 height 10
click at [635, 169] on input "* Email" at bounding box center [693, 177] width 262 height 18
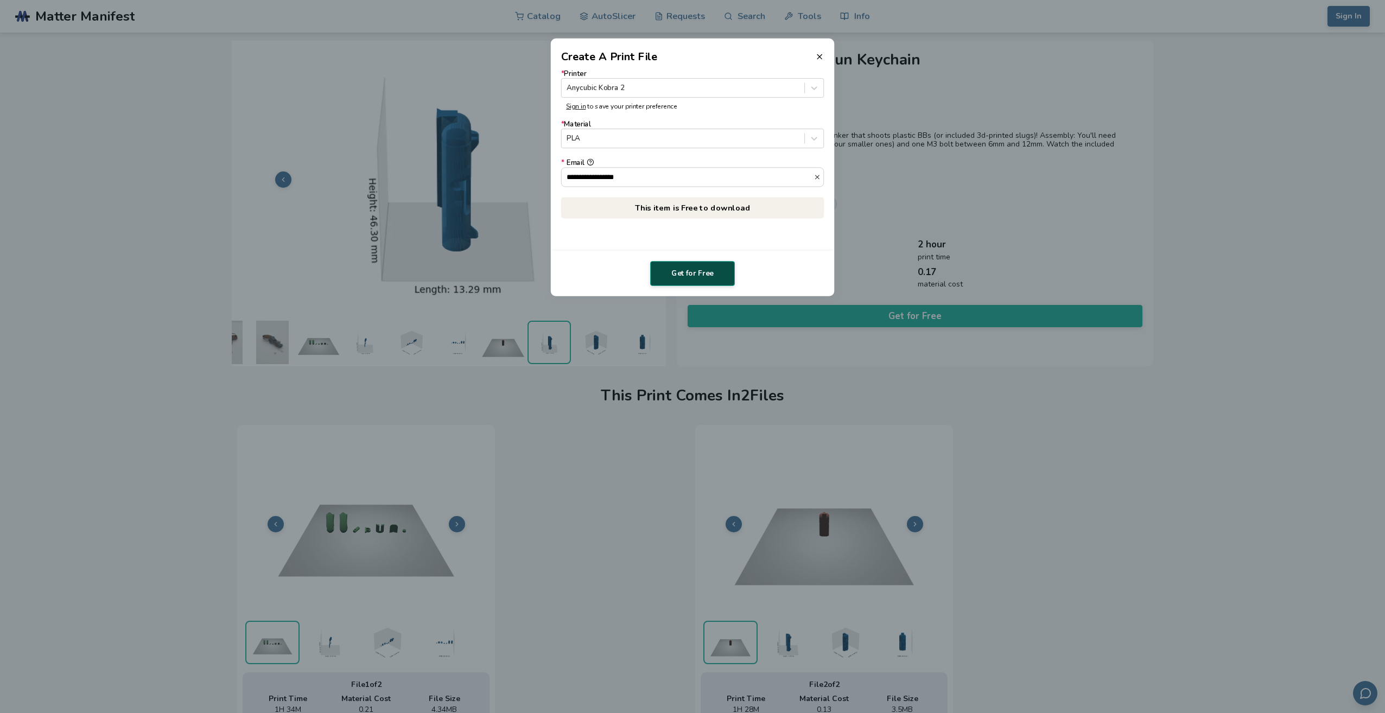
type input "**********"
click at [699, 266] on button "Get for Free" at bounding box center [692, 273] width 85 height 25
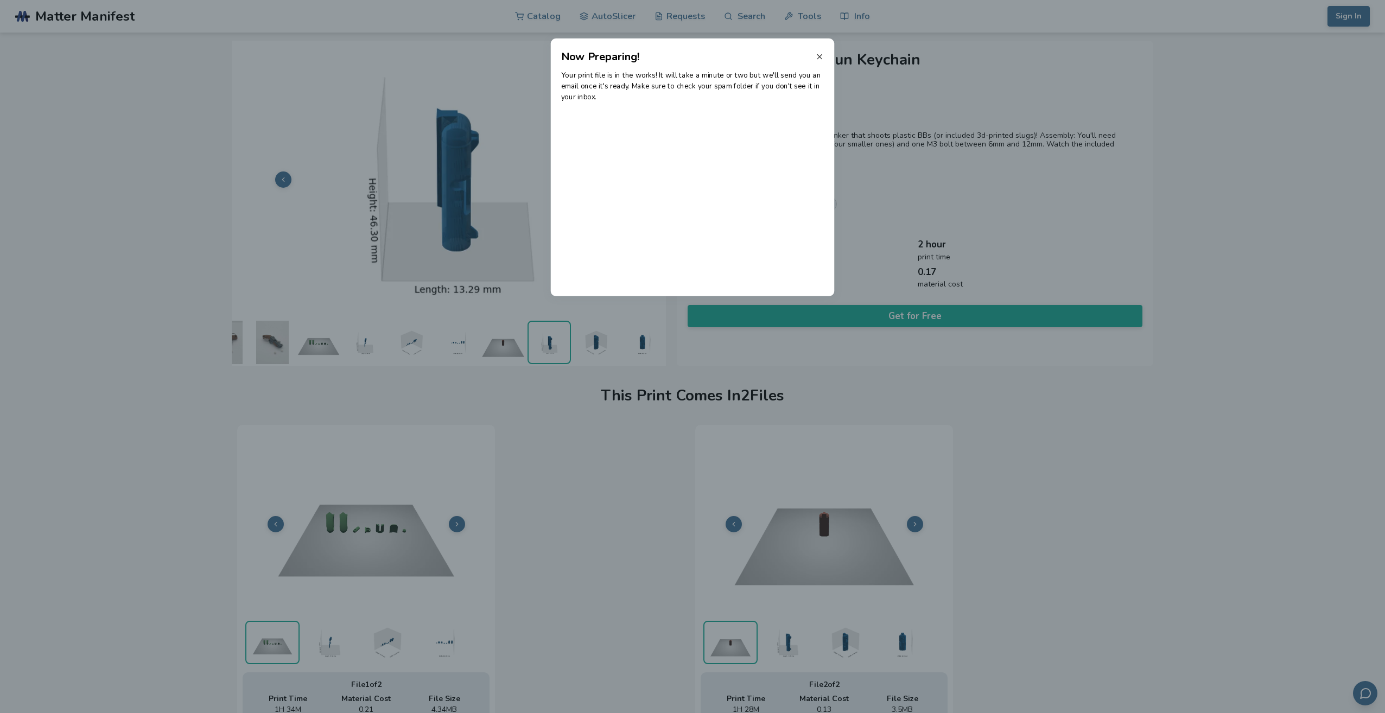
click at [819, 55] on icon at bounding box center [819, 57] width 9 height 9
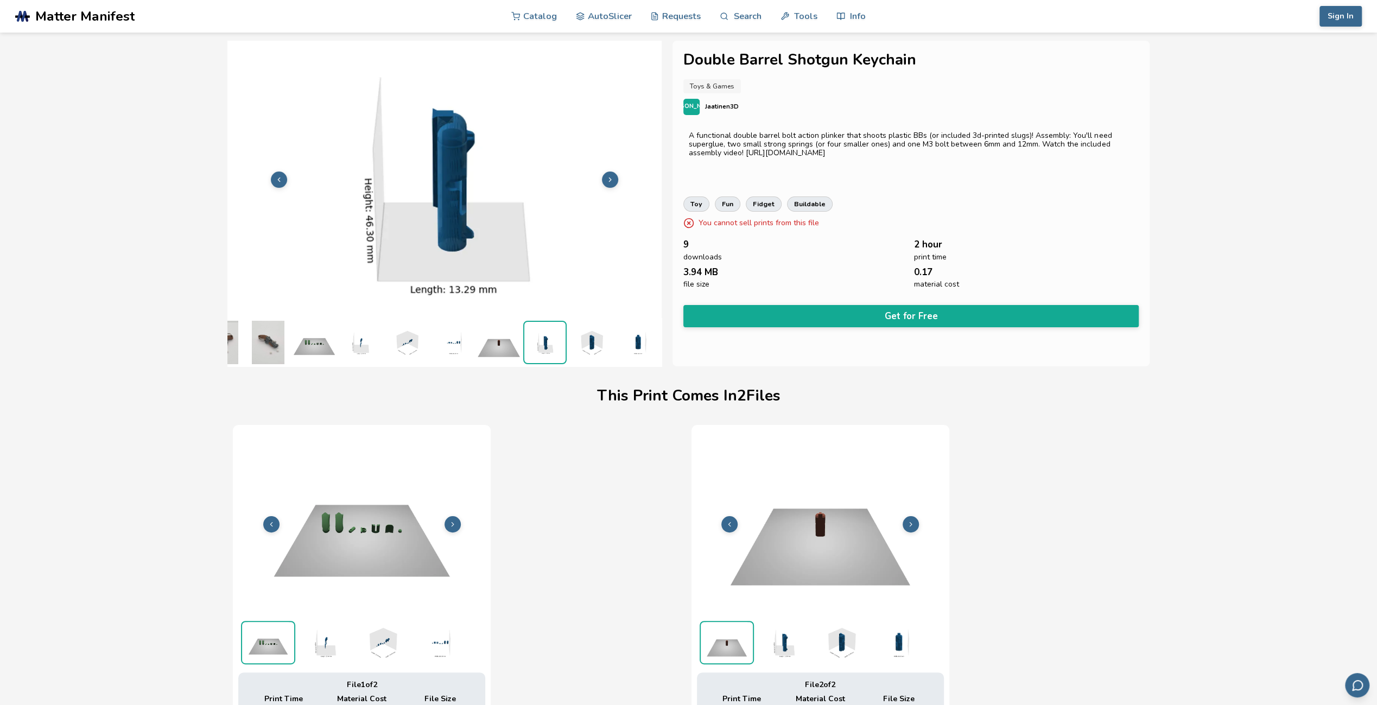
click at [75, 11] on span "Matter Manifest" at bounding box center [84, 16] width 99 height 15
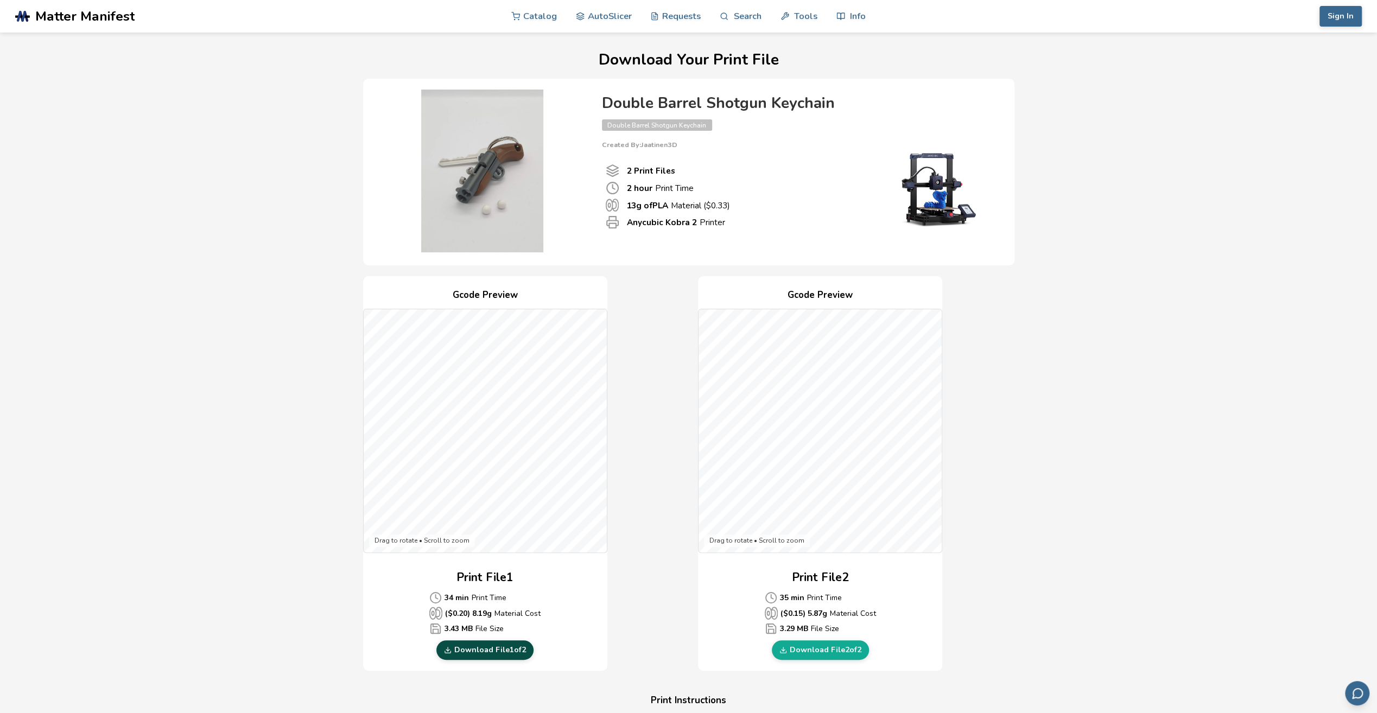
click at [478, 645] on link "Download File 1 of 2" at bounding box center [484, 650] width 97 height 20
click at [833, 648] on link "Download File 2 of 2" at bounding box center [820, 650] width 97 height 20
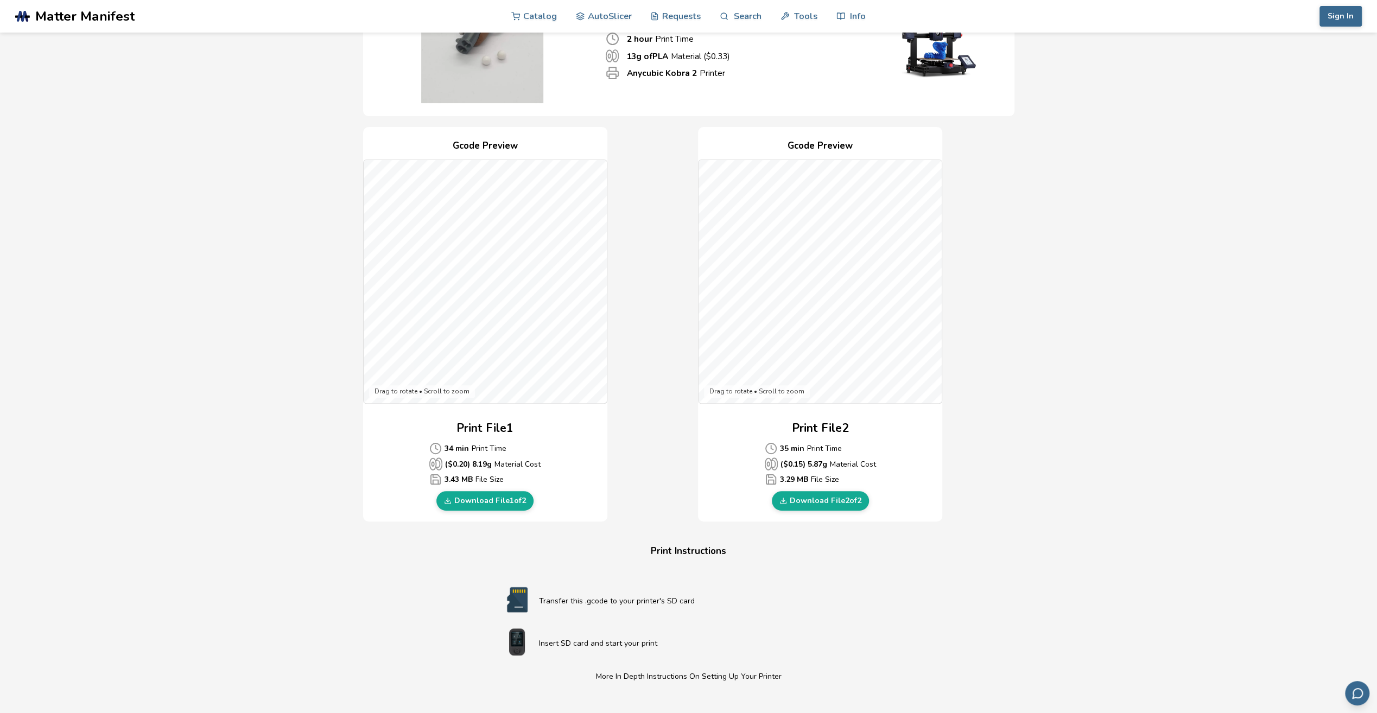
scroll to position [109, 0]
